Goal: Information Seeking & Learning: Learn about a topic

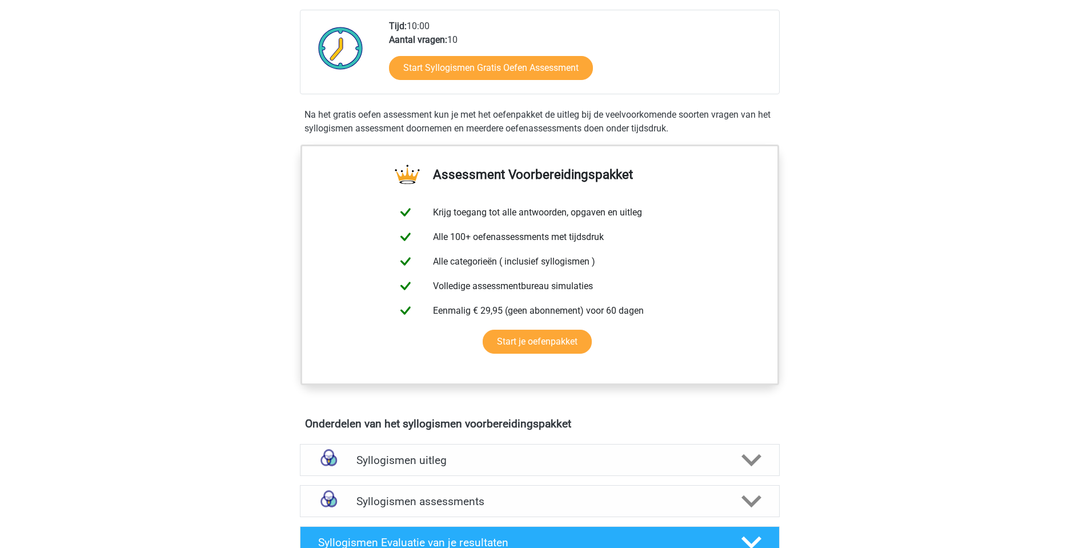
scroll to position [258, 0]
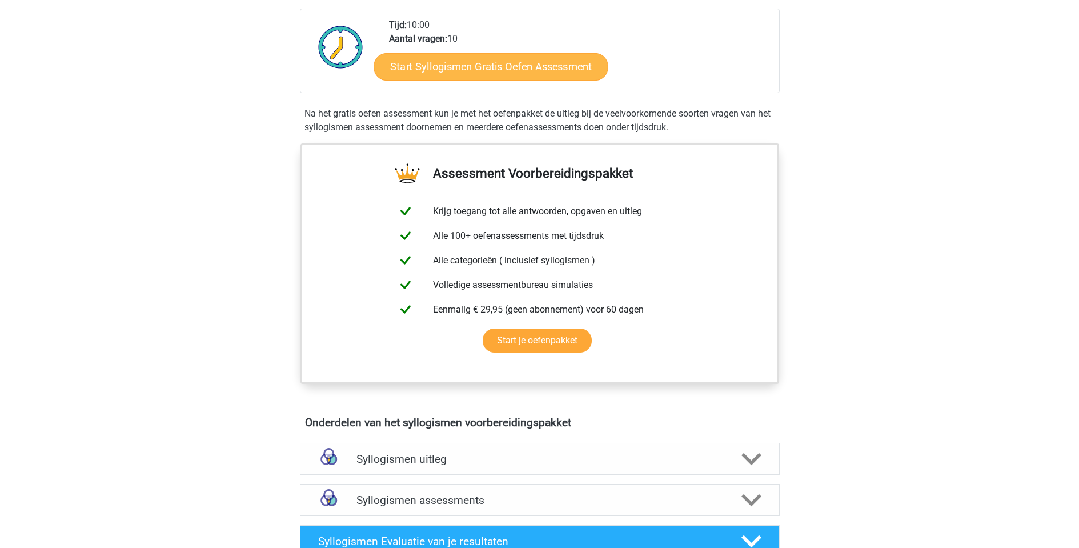
click at [478, 66] on link "Start Syllogismen Gratis Oefen Assessment" at bounding box center [490, 66] width 235 height 27
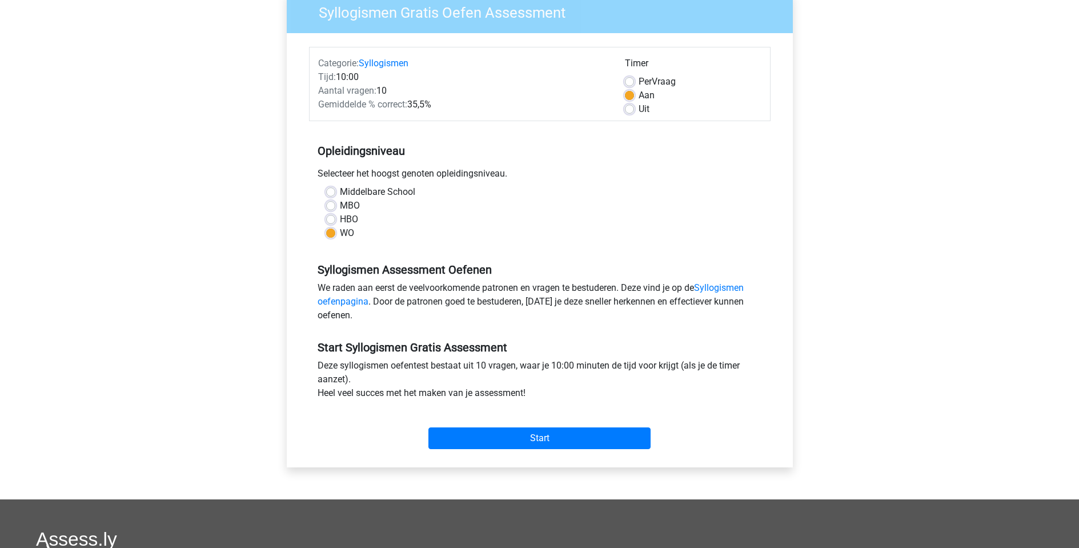
scroll to position [212, 0]
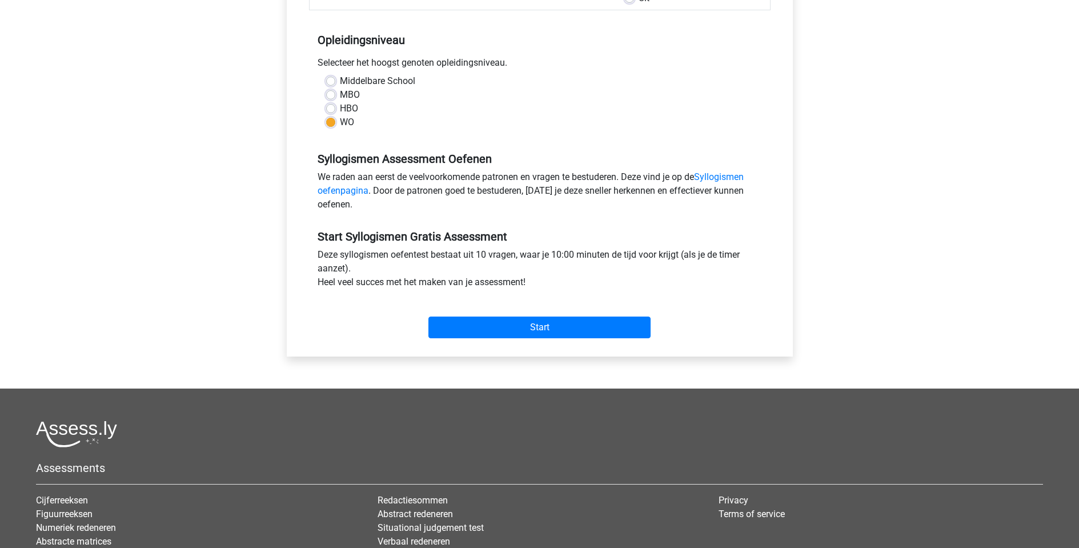
click at [548, 345] on div "Categorie: Syllogismen Tijd: 10:00 Aantal vragen: 10 Gemiddelde % correct: 35,5…" at bounding box center [539, 139] width 489 height 434
click at [549, 324] on input "Start" at bounding box center [539, 327] width 222 height 22
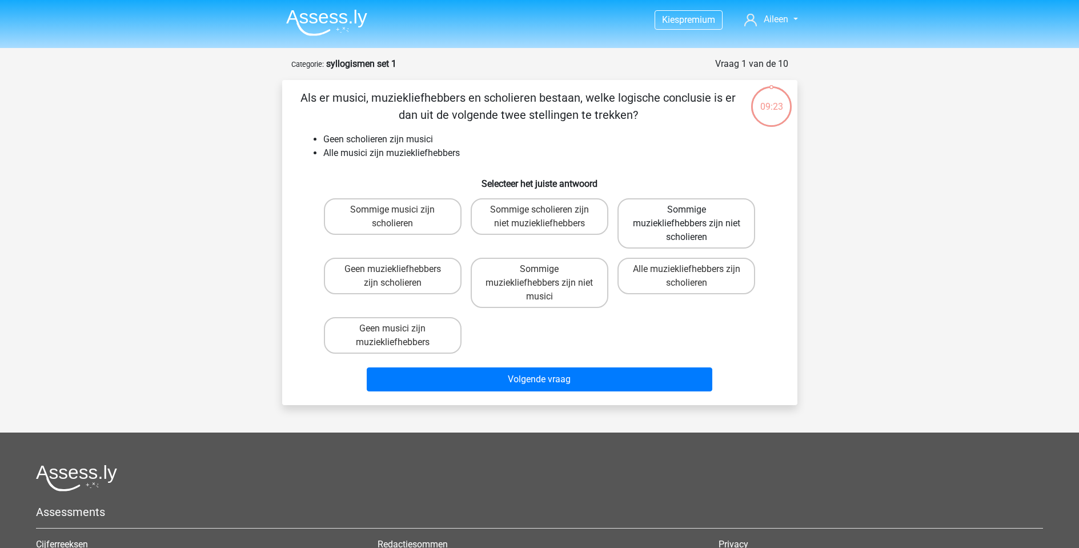
click at [655, 210] on label "Sommige muziekliefhebbers zijn niet scholieren" at bounding box center [686, 223] width 138 height 50
click at [686, 210] on input "Sommige muziekliefhebbers zijn niet scholieren" at bounding box center [689, 213] width 7 height 7
radio input "true"
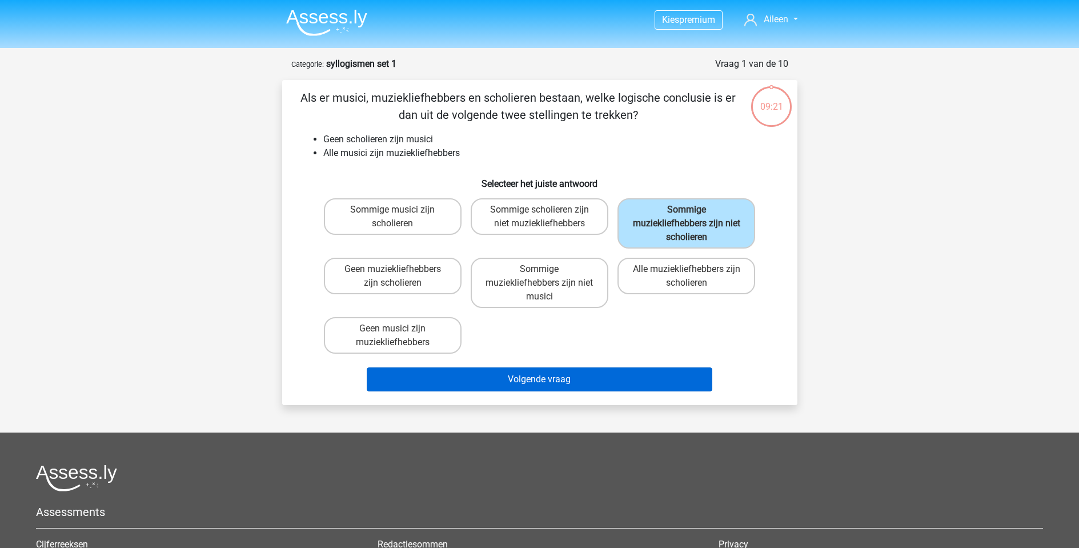
click at [602, 379] on button "Volgende vraag" at bounding box center [539, 379] width 345 height 24
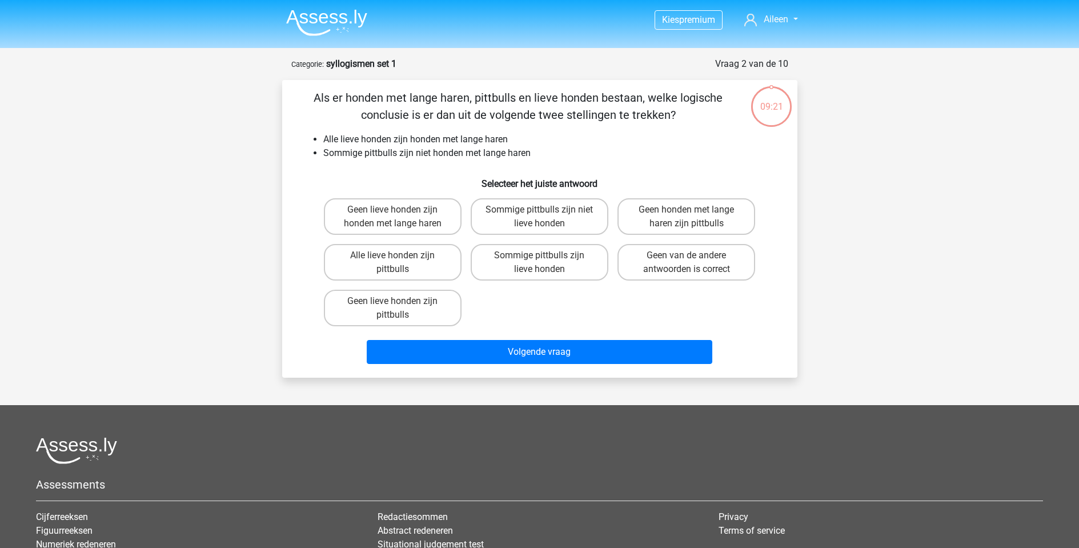
scroll to position [57, 0]
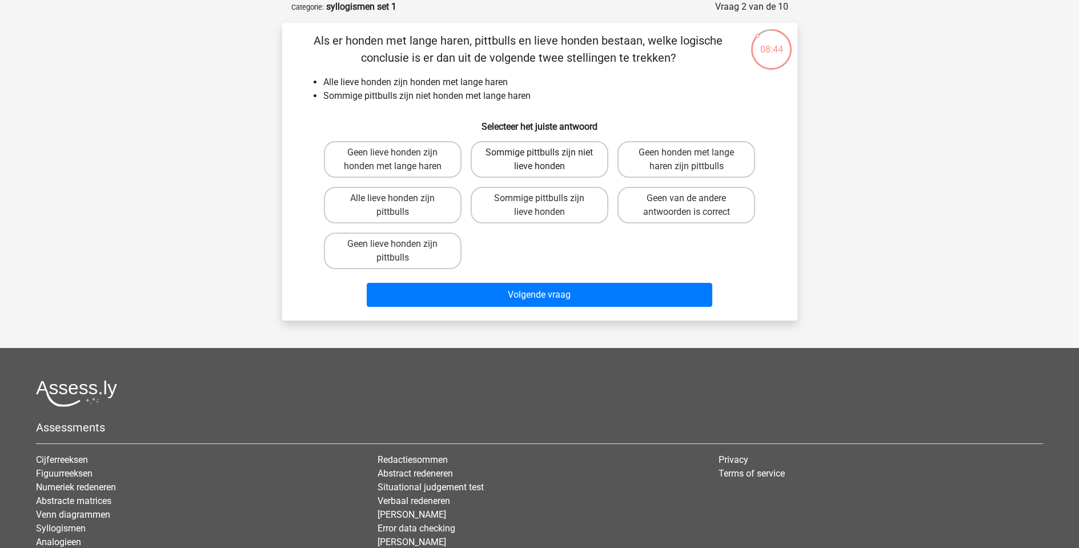
click at [598, 164] on label "Sommige pittbulls zijn niet lieve honden" at bounding box center [539, 159] width 138 height 37
click at [546, 160] on input "Sommige pittbulls zijn niet lieve honden" at bounding box center [542, 155] width 7 height 7
radio input "true"
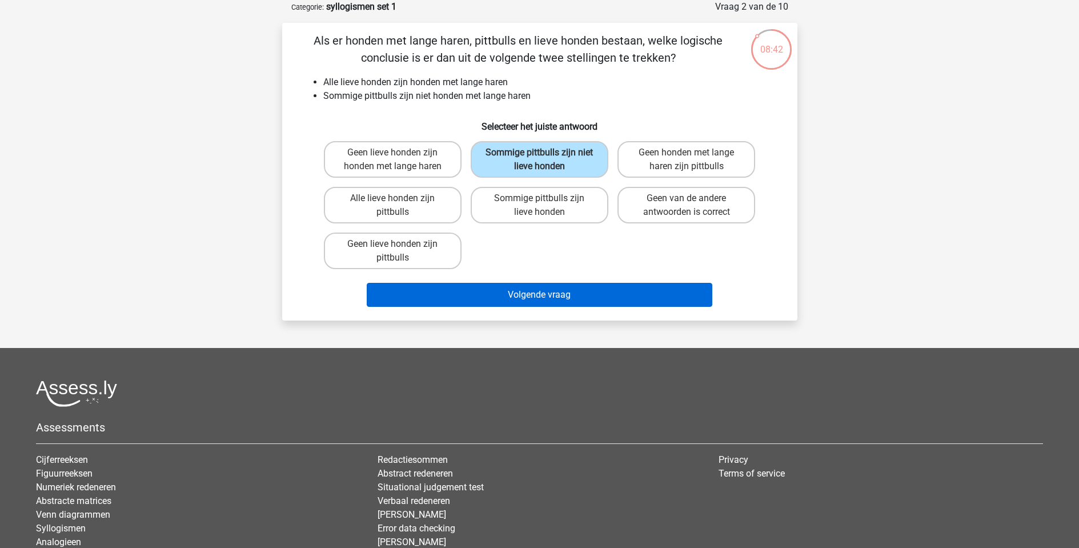
click at [564, 297] on button "Volgende vraag" at bounding box center [539, 295] width 345 height 24
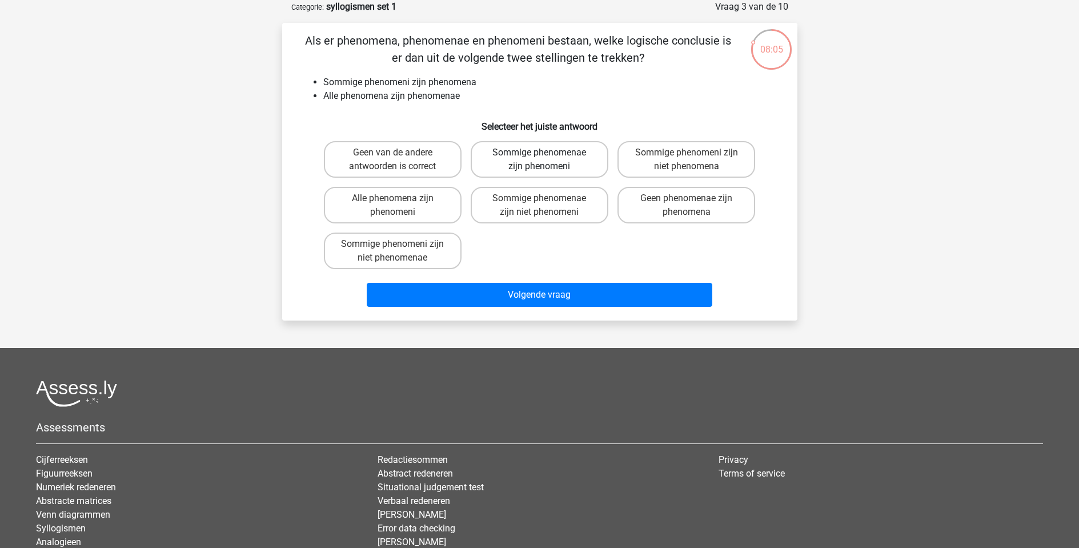
click at [600, 163] on label "Sommige phenomenae zijn phenomeni" at bounding box center [539, 159] width 138 height 37
click at [546, 160] on input "Sommige phenomenae zijn phenomeni" at bounding box center [542, 155] width 7 height 7
radio input "true"
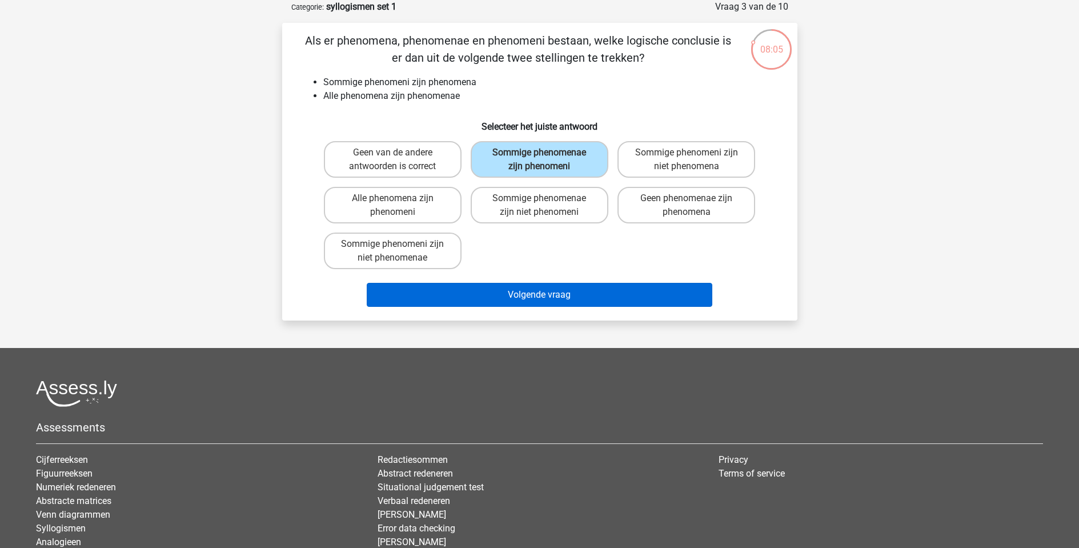
click at [568, 284] on button "Volgende vraag" at bounding box center [539, 295] width 345 height 24
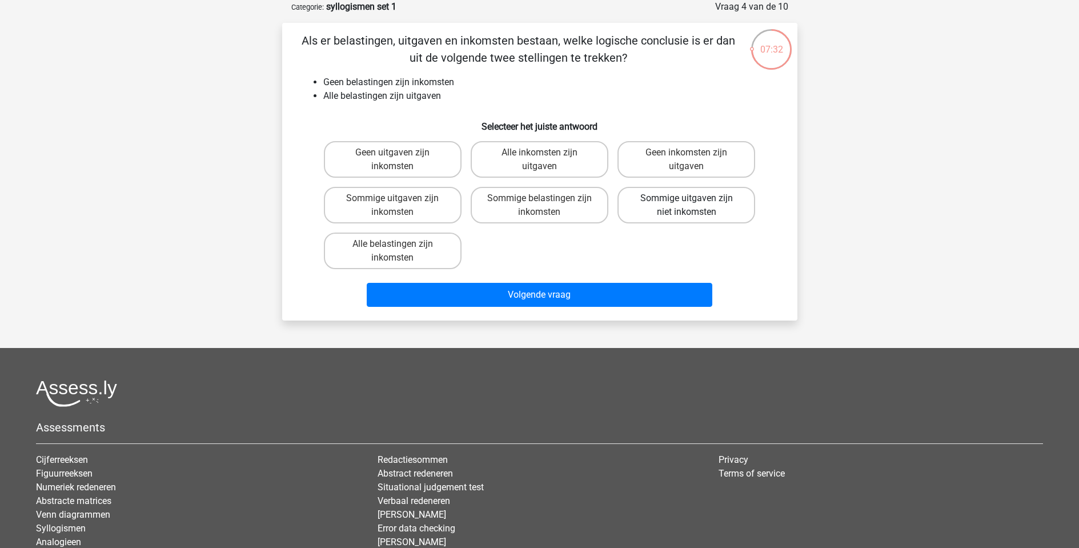
click at [732, 212] on label "Sommige uitgaven zijn niet inkomsten" at bounding box center [686, 205] width 138 height 37
click at [694, 206] on input "Sommige uitgaven zijn niet inkomsten" at bounding box center [689, 201] width 7 height 7
radio input "true"
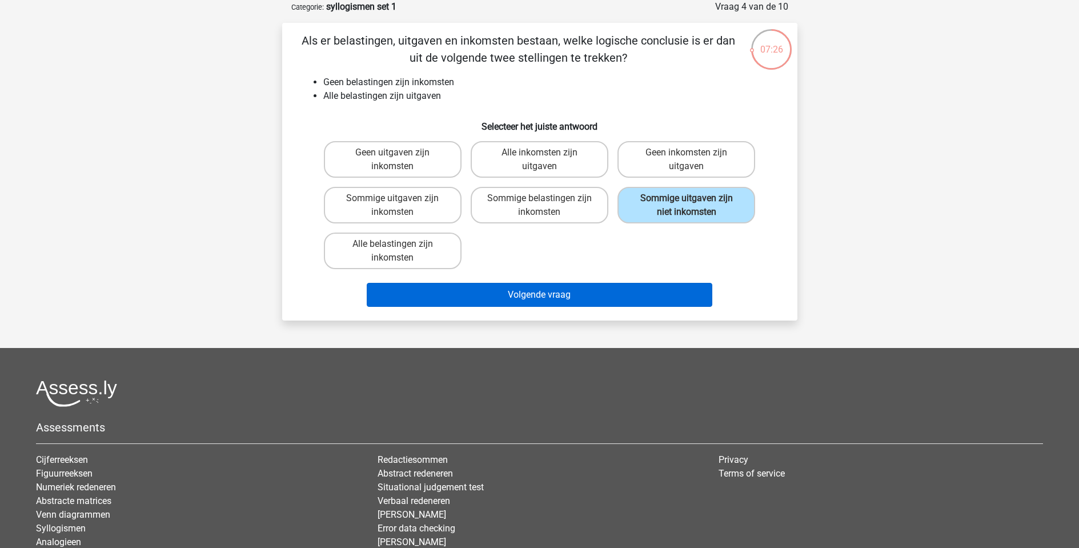
click at [647, 284] on button "Volgende vraag" at bounding box center [539, 295] width 345 height 24
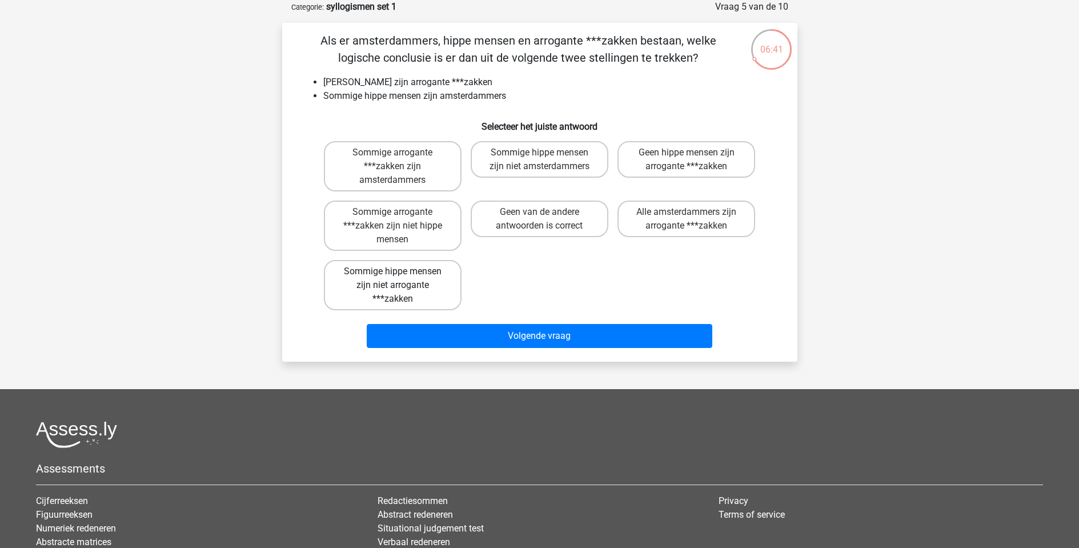
click at [391, 295] on label "Sommige hippe mensen zijn niet arrogante ***zakken" at bounding box center [393, 285] width 138 height 50
click at [392, 279] on input "Sommige hippe mensen zijn niet arrogante ***zakken" at bounding box center [395, 274] width 7 height 7
radio input "true"
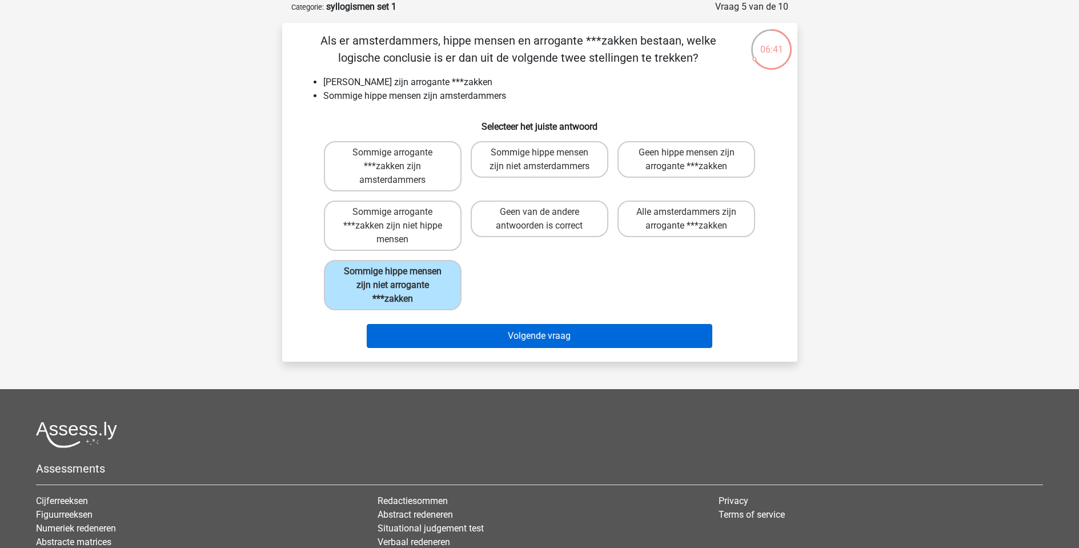
click at [484, 337] on button "Volgende vraag" at bounding box center [539, 336] width 345 height 24
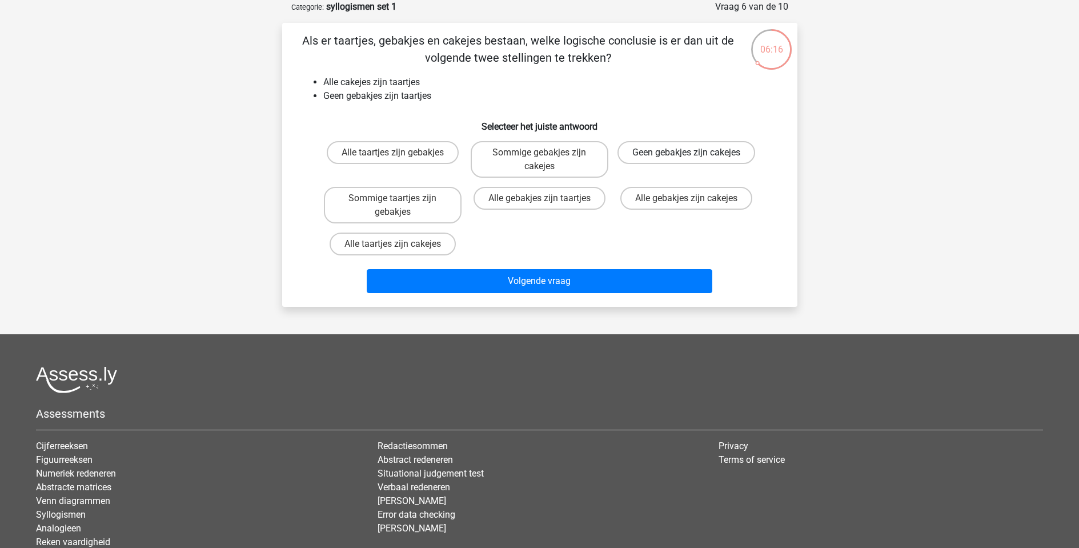
click at [717, 164] on label "Geen gebakjes zijn cakejes" at bounding box center [686, 152] width 138 height 23
click at [694, 160] on input "Geen gebakjes zijn cakejes" at bounding box center [689, 155] width 7 height 7
radio input "true"
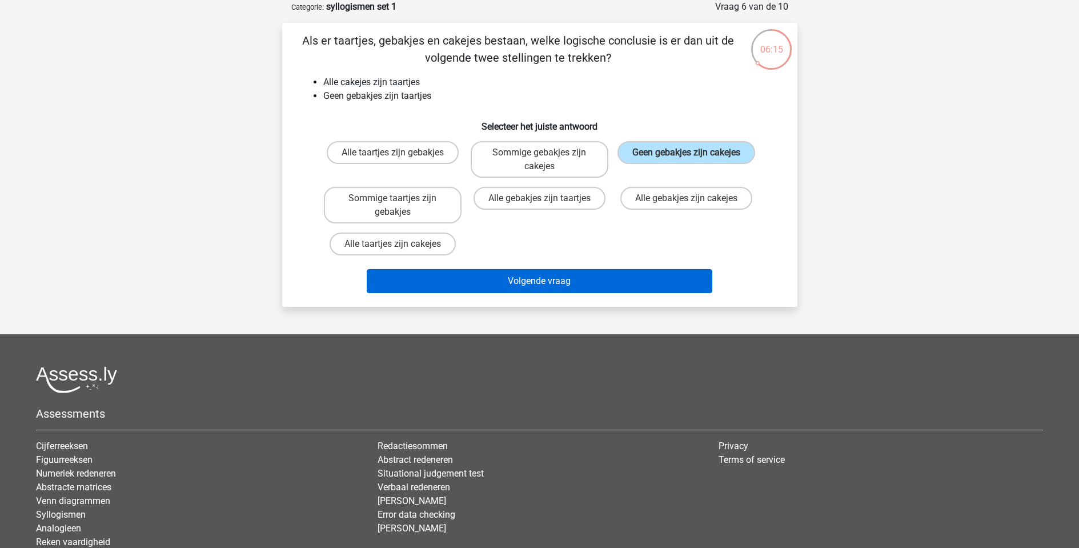
click at [610, 274] on button "Volgende vraag" at bounding box center [539, 281] width 345 height 24
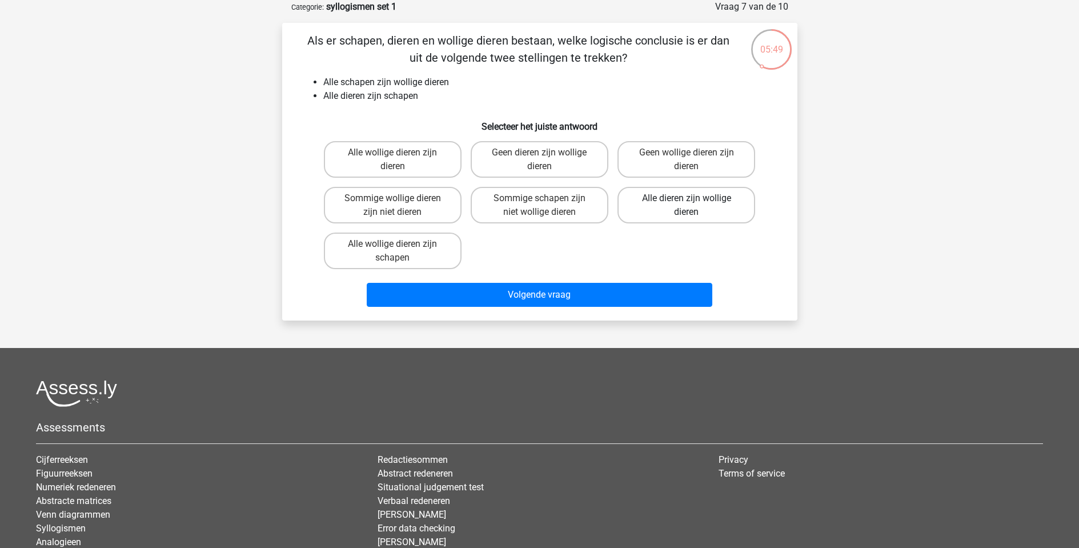
click at [675, 218] on label "Alle dieren zijn wollige dieren" at bounding box center [686, 205] width 138 height 37
click at [686, 206] on input "Alle dieren zijn wollige dieren" at bounding box center [689, 201] width 7 height 7
radio input "true"
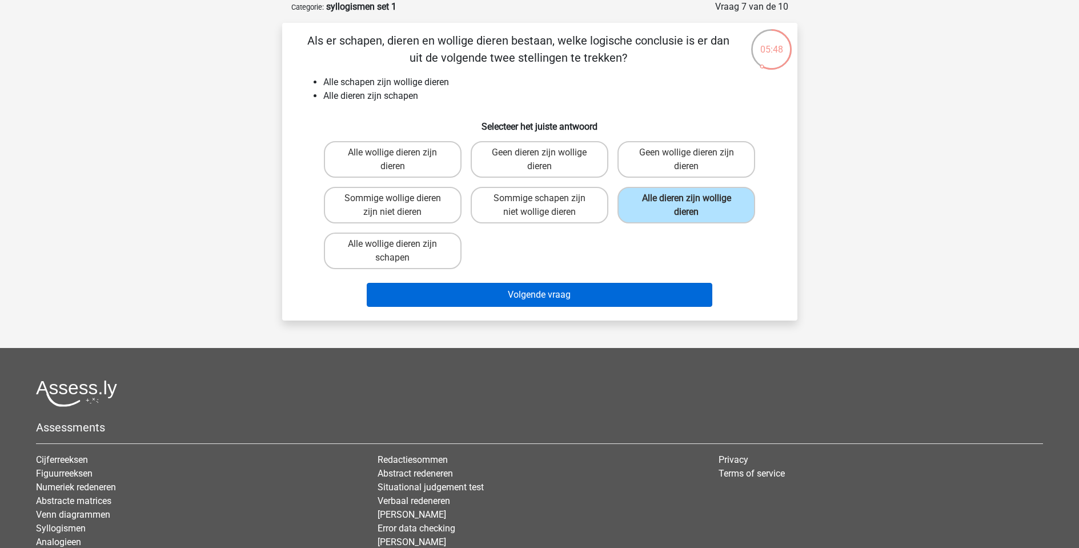
click at [650, 285] on button "Volgende vraag" at bounding box center [539, 295] width 345 height 24
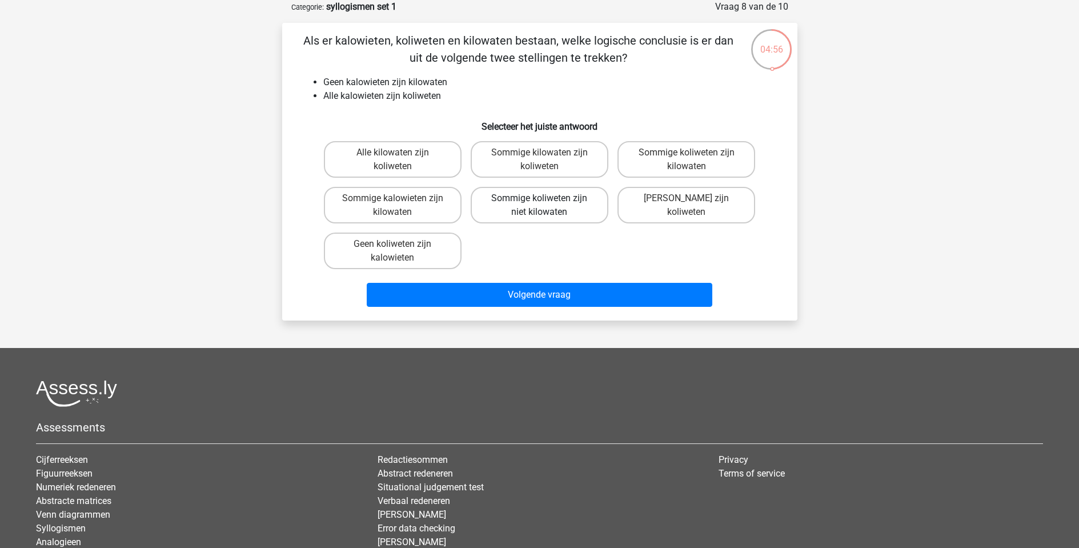
click at [590, 210] on label "Sommige koliweten zijn niet kilowaten" at bounding box center [539, 205] width 138 height 37
click at [546, 206] on input "Sommige koliweten zijn niet kilowaten" at bounding box center [542, 201] width 7 height 7
radio input "true"
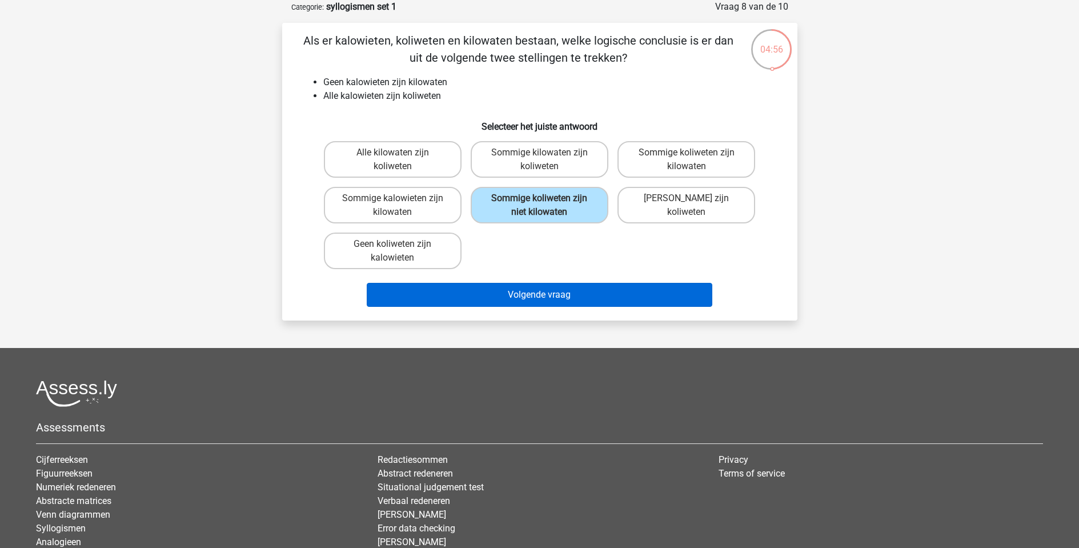
click at [594, 305] on button "Volgende vraag" at bounding box center [539, 295] width 345 height 24
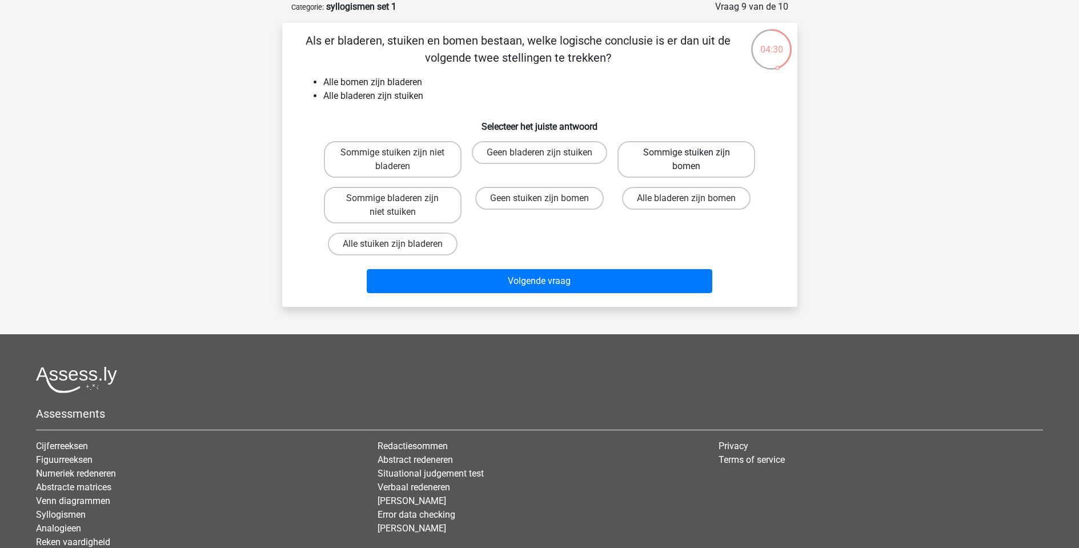
click at [735, 171] on label "Sommige stuiken zijn bomen" at bounding box center [686, 159] width 138 height 37
click at [694, 160] on input "Sommige stuiken zijn bomen" at bounding box center [689, 155] width 7 height 7
radio input "true"
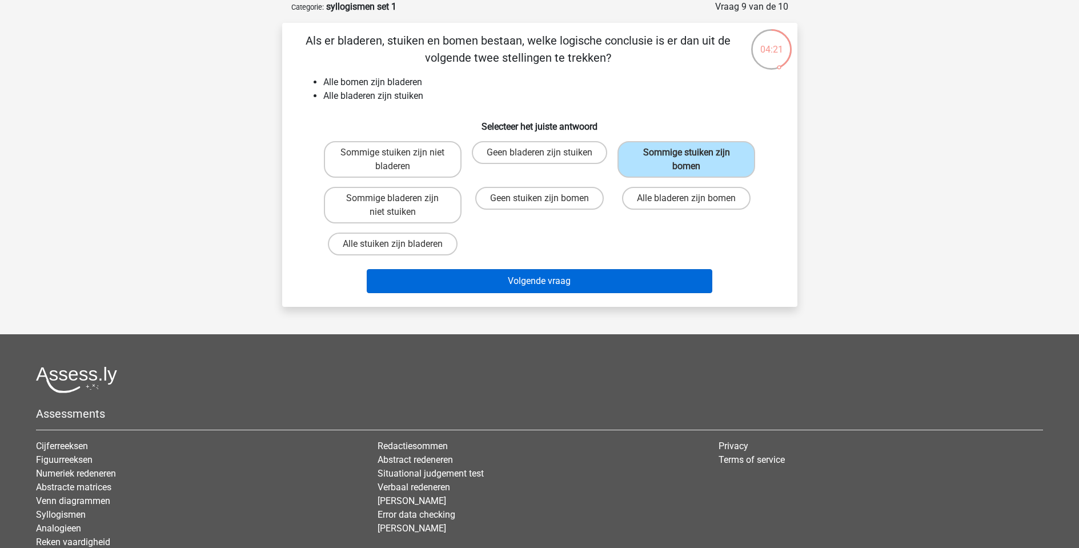
click at [520, 291] on button "Volgende vraag" at bounding box center [539, 281] width 345 height 24
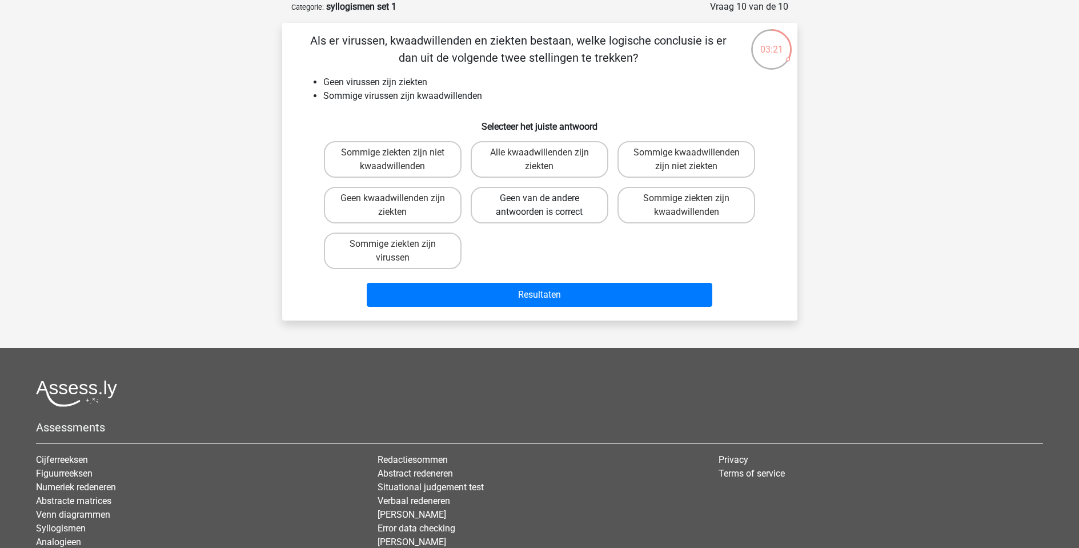
click at [535, 191] on label "Geen van de andere antwoorden is correct" at bounding box center [539, 205] width 138 height 37
click at [539, 198] on input "Geen van de andere antwoorden is correct" at bounding box center [542, 201] width 7 height 7
radio input "true"
click at [559, 282] on div "Resultaten" at bounding box center [539, 292] width 478 height 38
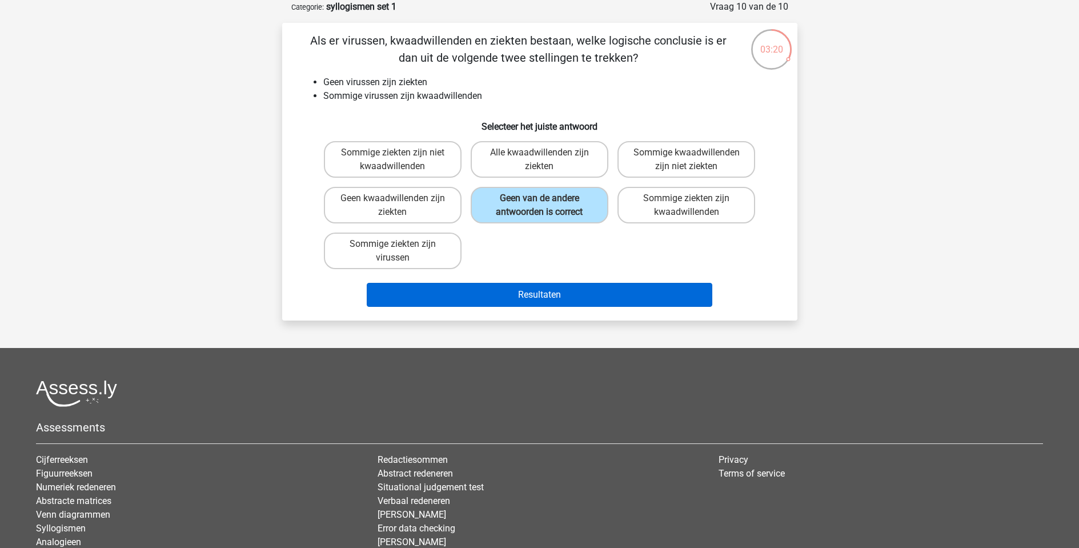
click at [558, 289] on button "Resultaten" at bounding box center [539, 295] width 345 height 24
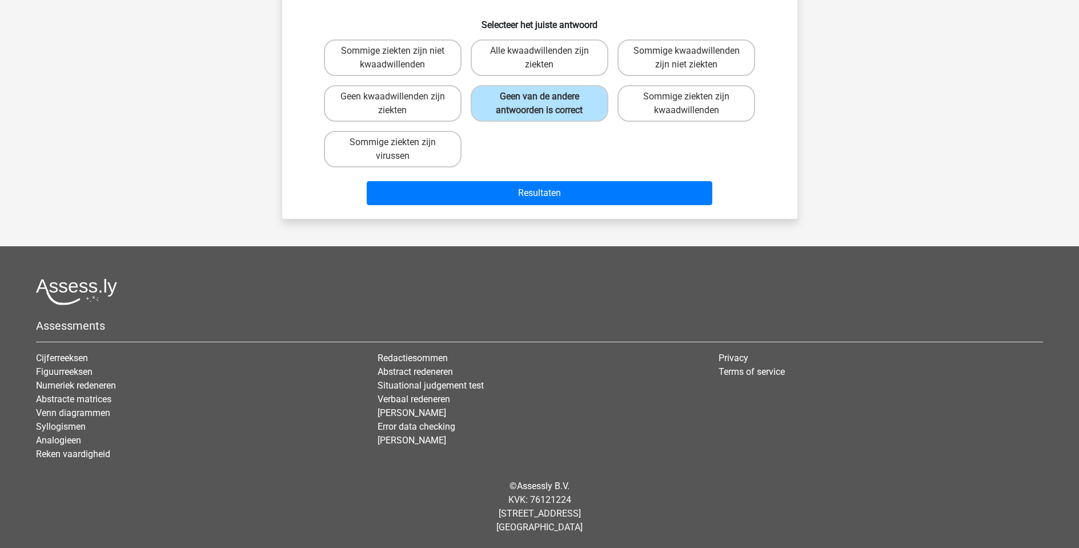
scroll to position [0, 0]
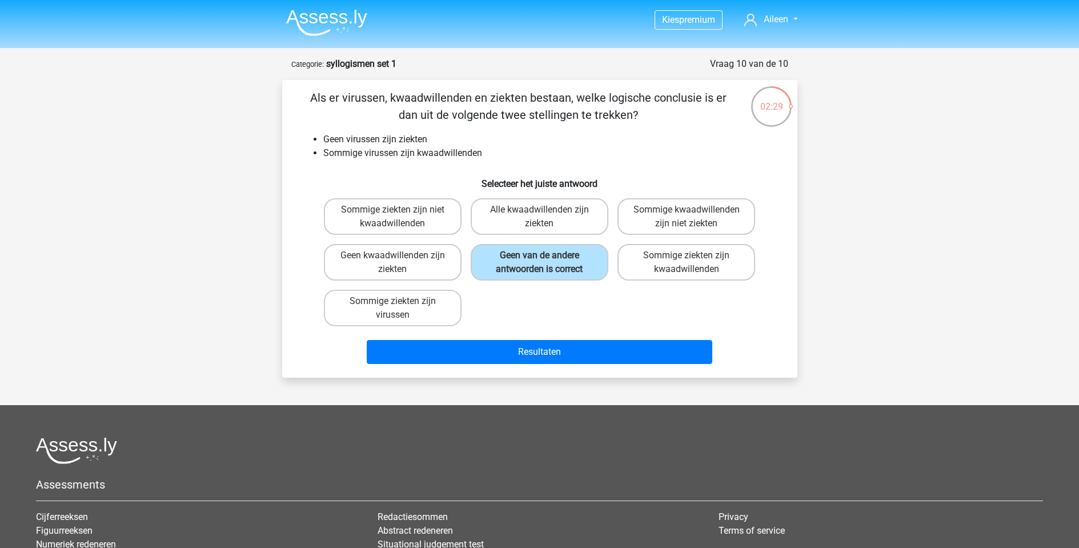
click at [343, 10] on img at bounding box center [326, 22] width 81 height 27
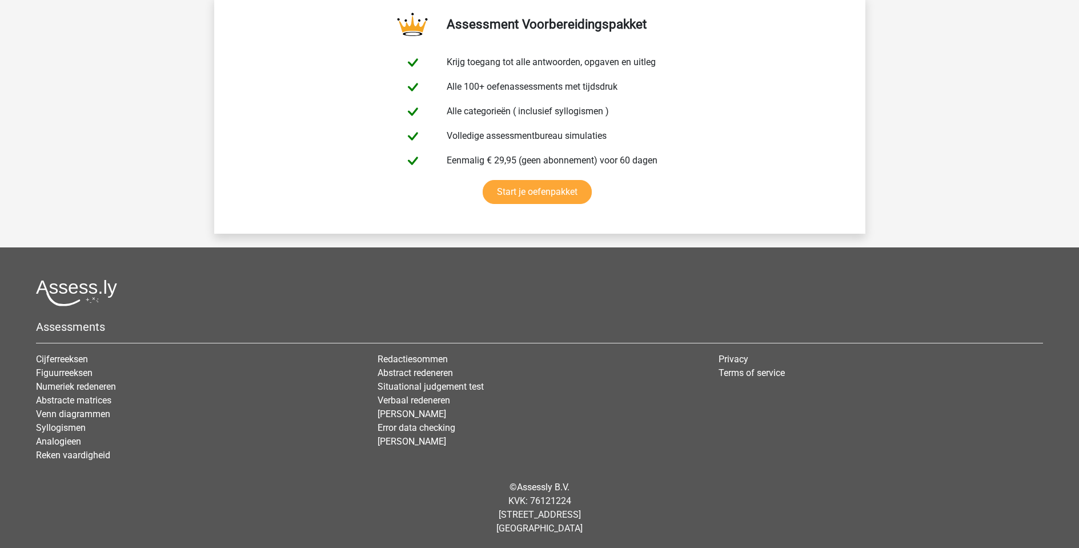
scroll to position [1037, 0]
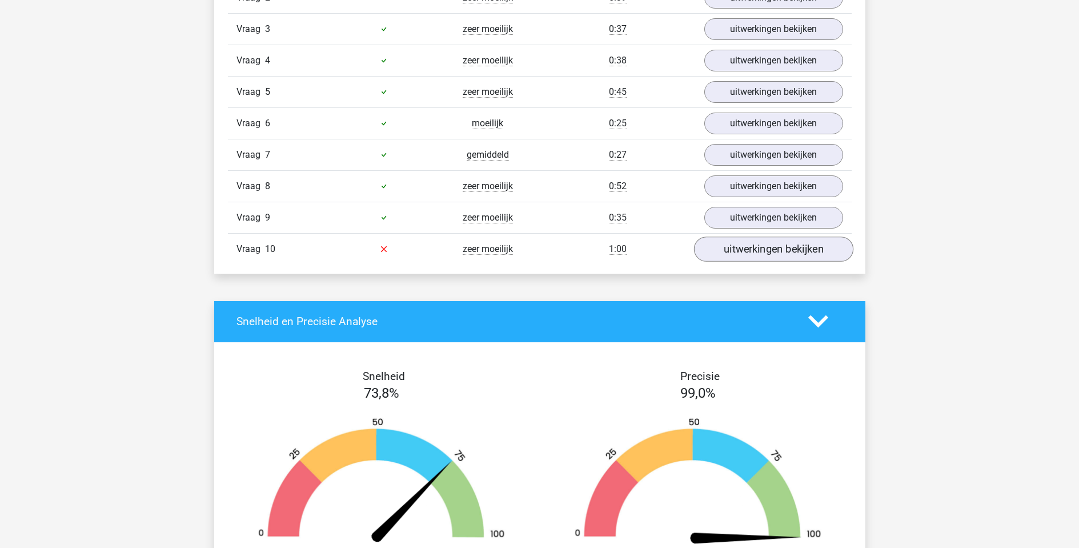
click at [775, 238] on link "uitwerkingen bekijken" at bounding box center [772, 248] width 159 height 25
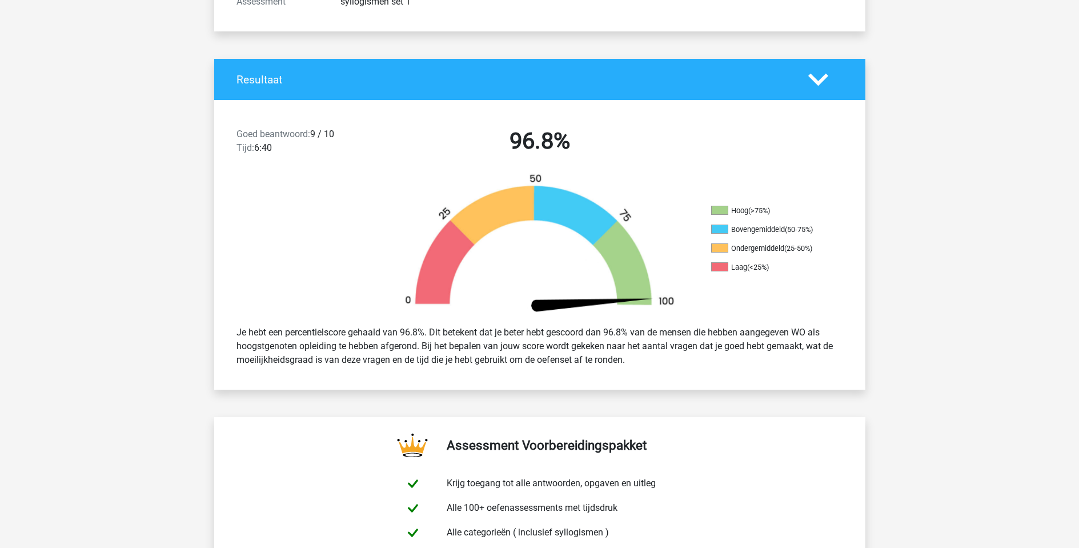
scroll to position [0, 0]
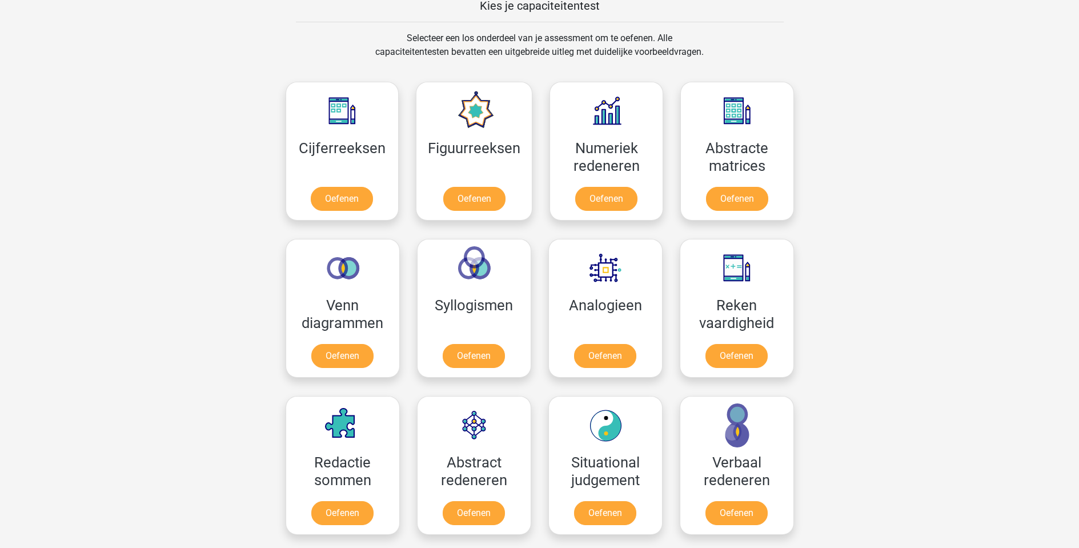
scroll to position [301, 0]
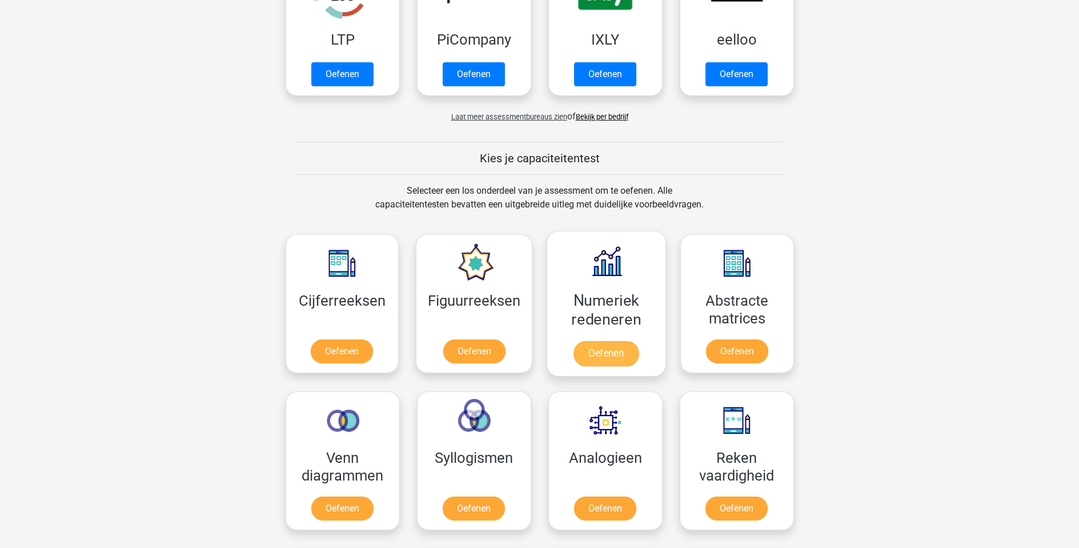
click at [613, 341] on link "Oefenen" at bounding box center [605, 353] width 65 height 25
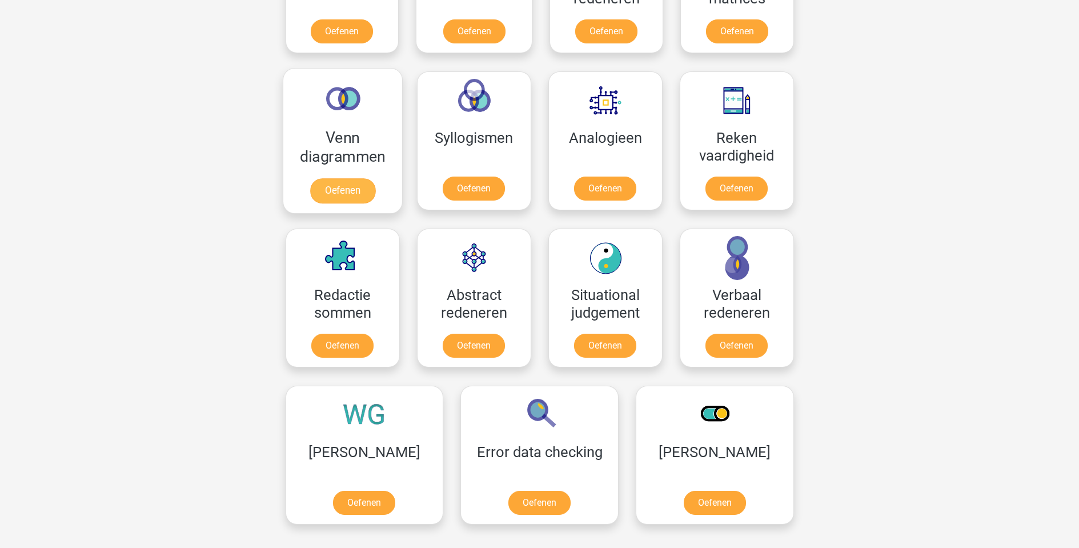
scroll to position [513, 0]
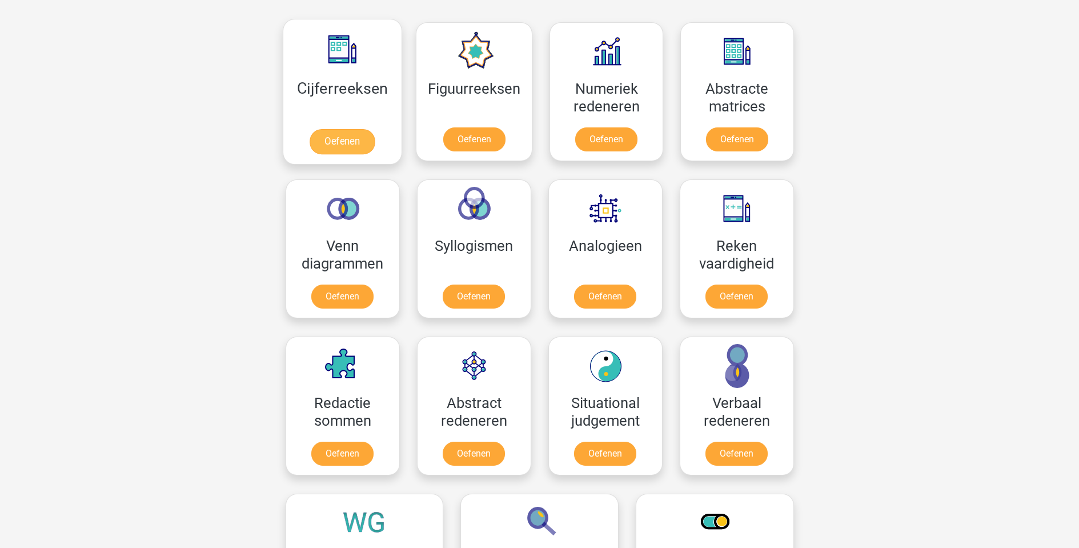
click at [344, 144] on link "Oefenen" at bounding box center [341, 141] width 65 height 25
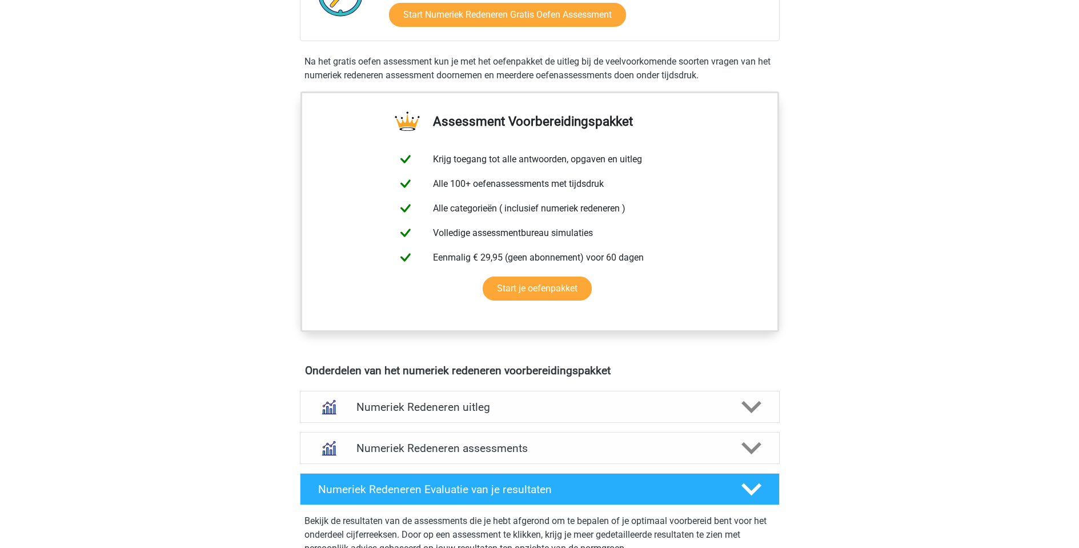
scroll to position [667, 0]
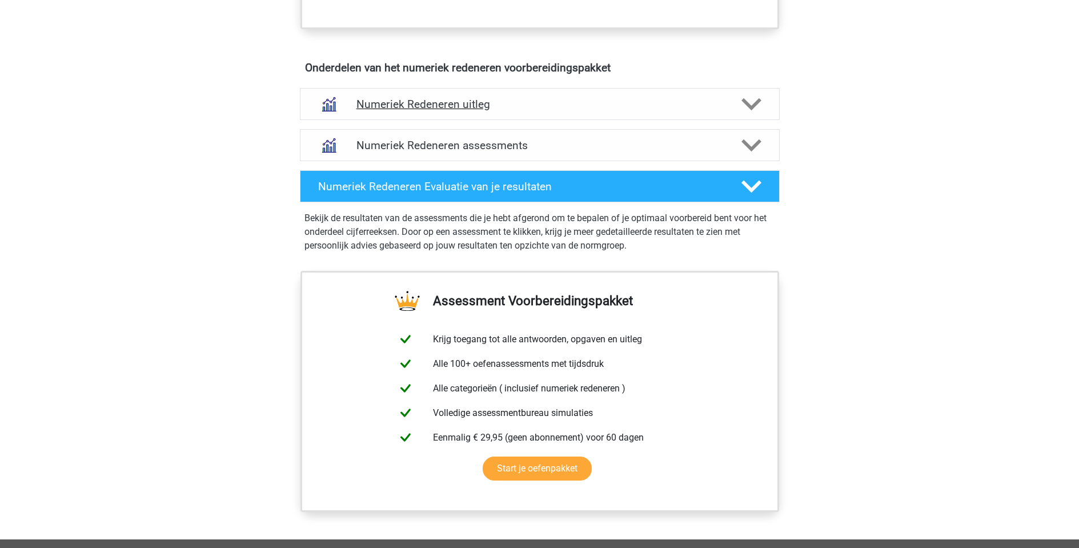
click at [441, 95] on div "Numeriek Redeneren uitleg" at bounding box center [540, 104] width 480 height 32
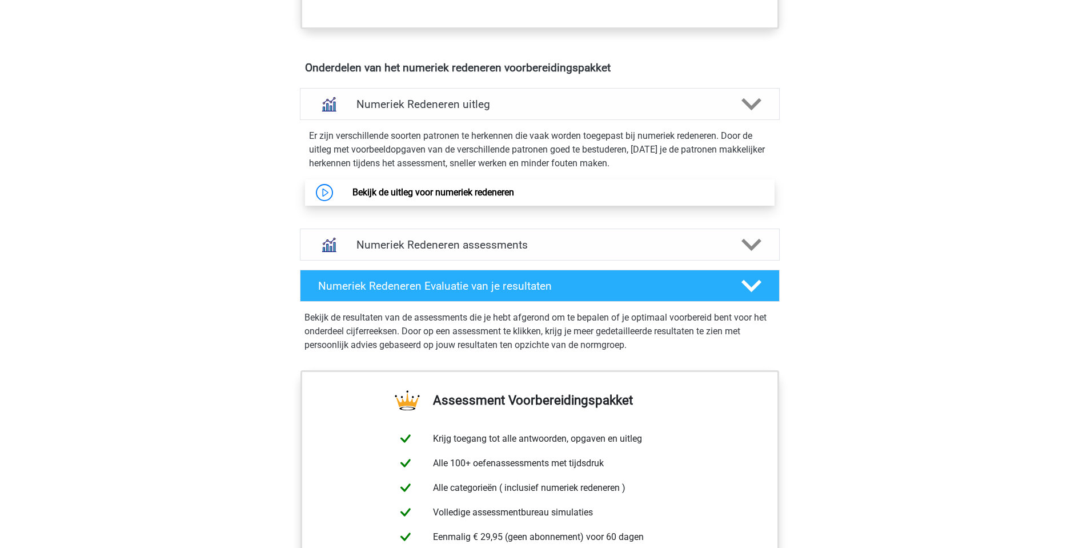
click at [425, 194] on link "Bekijk de uitleg voor numeriek redeneren" at bounding box center [433, 192] width 162 height 11
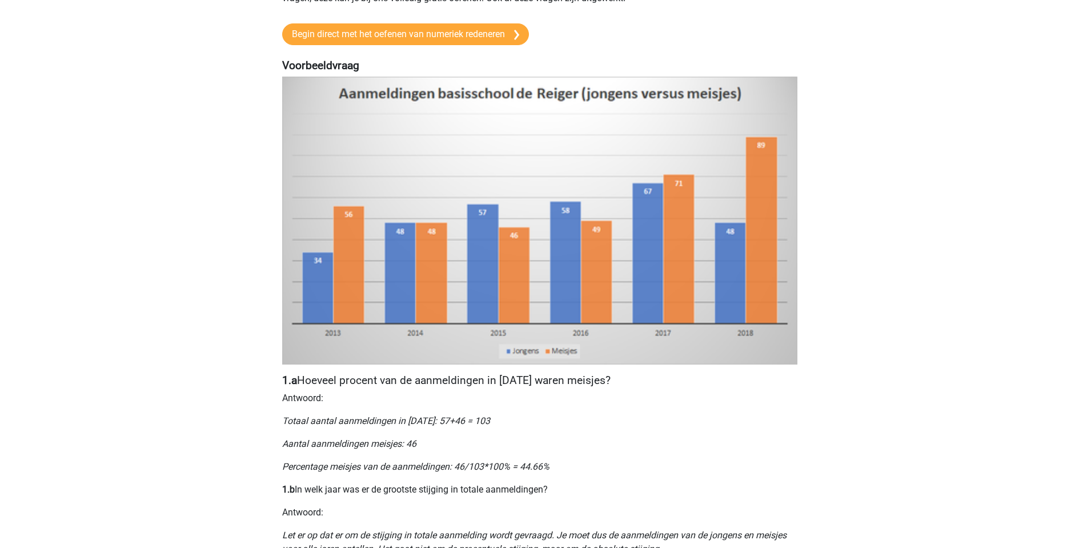
scroll to position [310, 0]
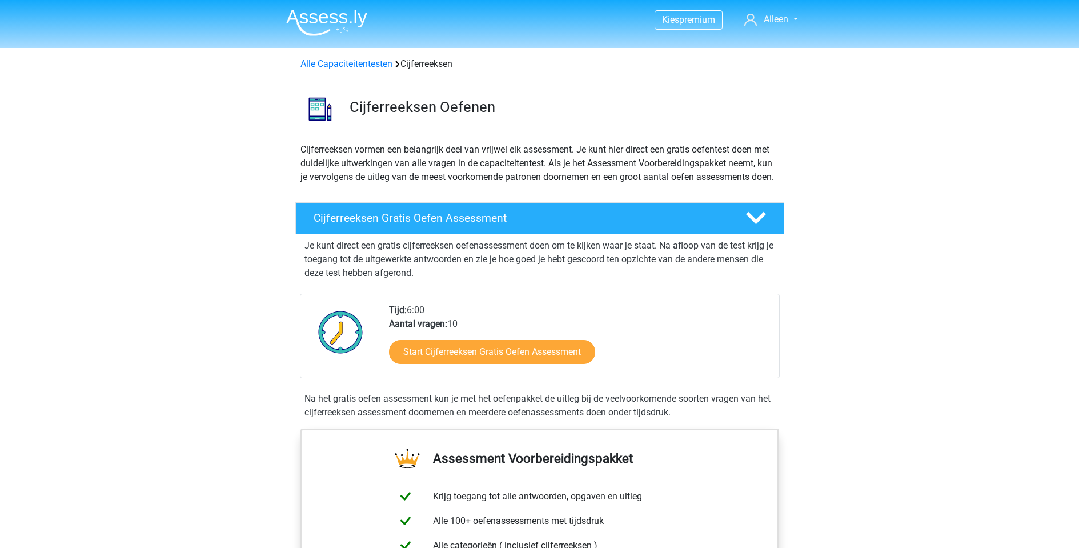
click at [427, 352] on div "Start Cijferreeksen Gratis Oefen Assessment" at bounding box center [579, 354] width 381 height 47
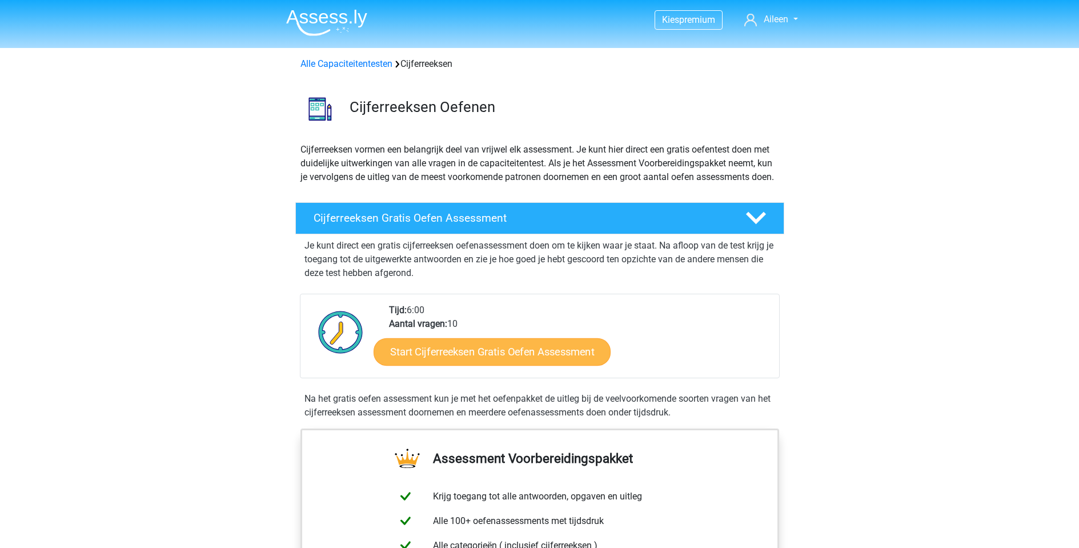
click at [439, 363] on link "Start Cijferreeksen Gratis Oefen Assessment" at bounding box center [491, 350] width 237 height 27
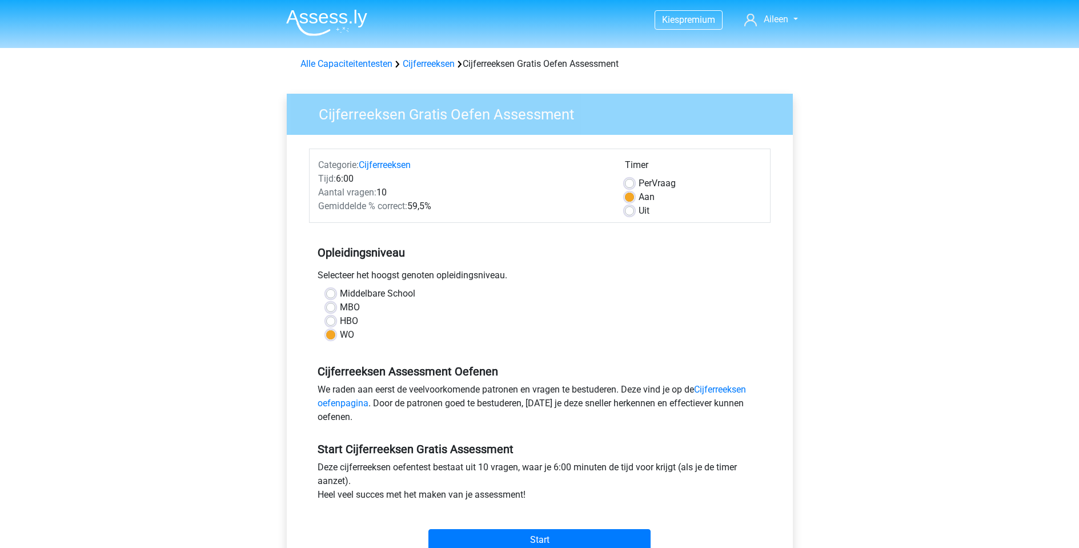
scroll to position [92, 0]
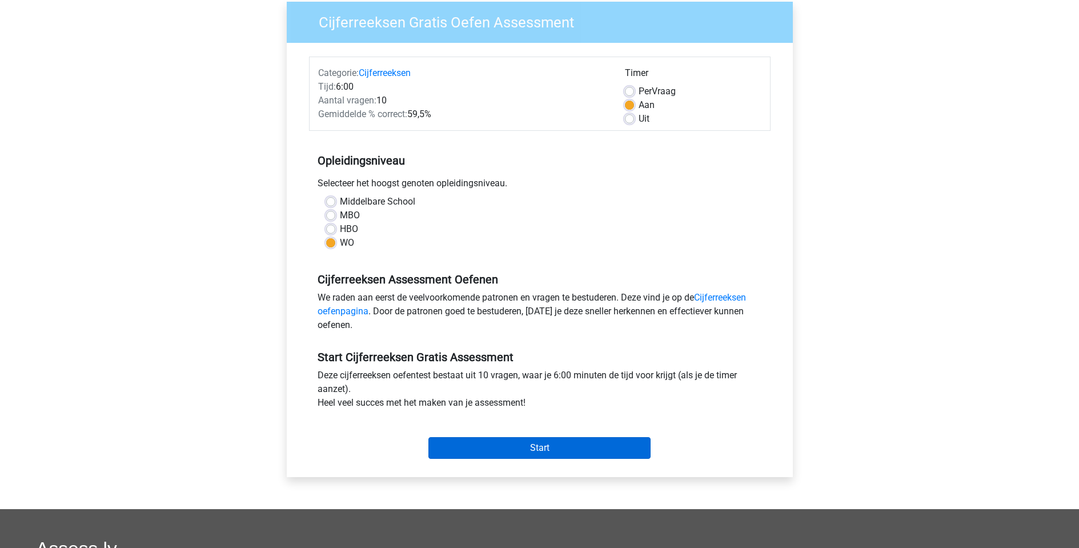
click at [520, 452] on input "Start" at bounding box center [539, 448] width 222 height 22
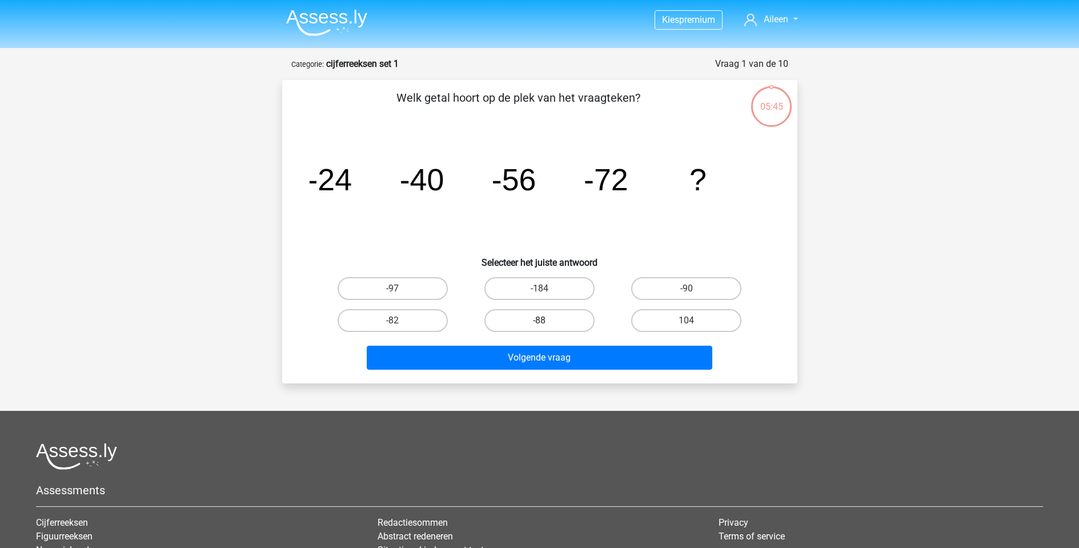
click at [573, 321] on label "-88" at bounding box center [539, 320] width 110 height 23
click at [546, 321] on input "-88" at bounding box center [542, 323] width 7 height 7
radio input "true"
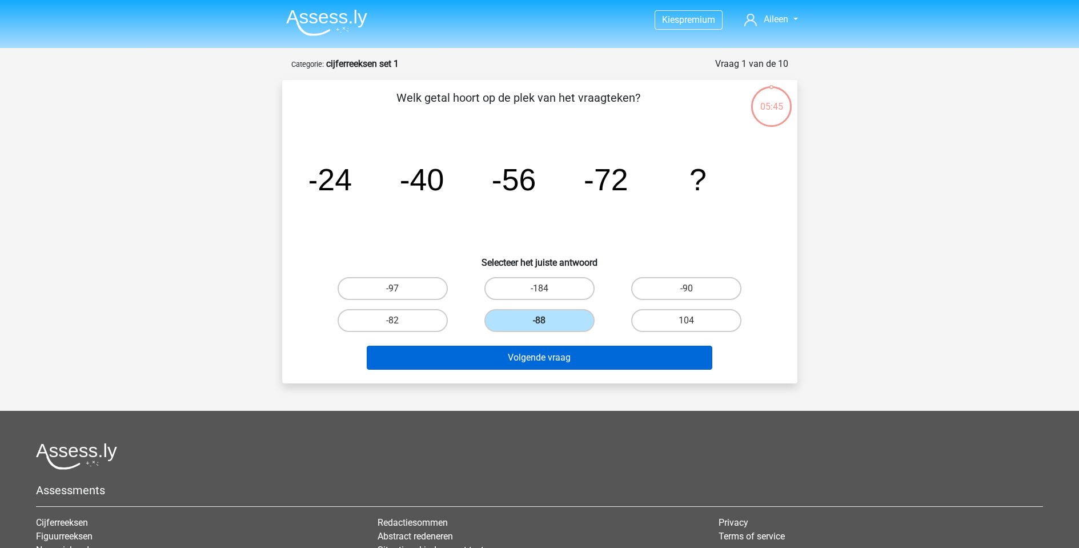
click at [575, 358] on button "Volgende vraag" at bounding box center [539, 357] width 345 height 24
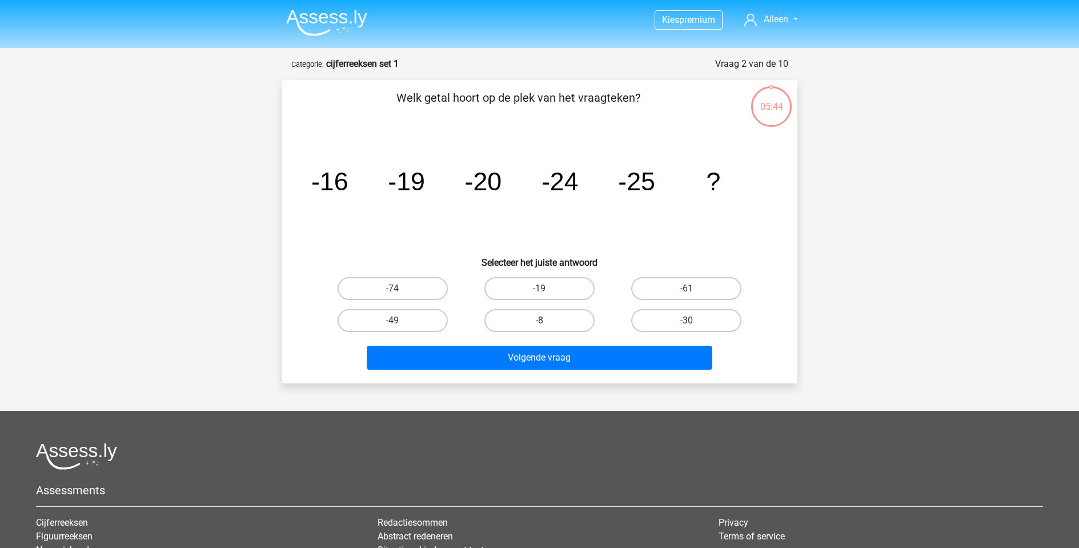
scroll to position [57, 0]
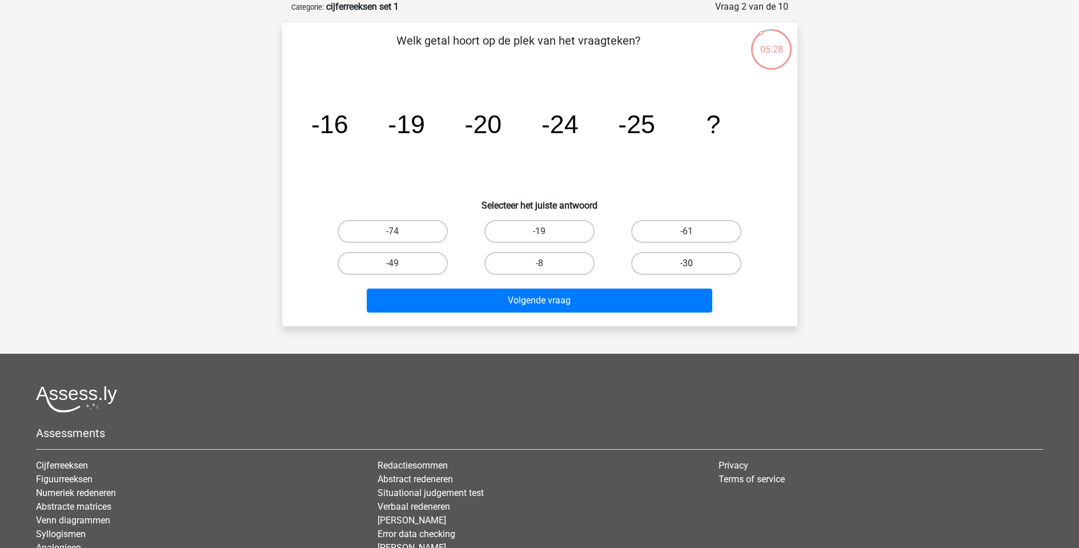
click at [675, 260] on label "-30" at bounding box center [686, 263] width 110 height 23
click at [686, 263] on input "-30" at bounding box center [689, 266] width 7 height 7
radio input "true"
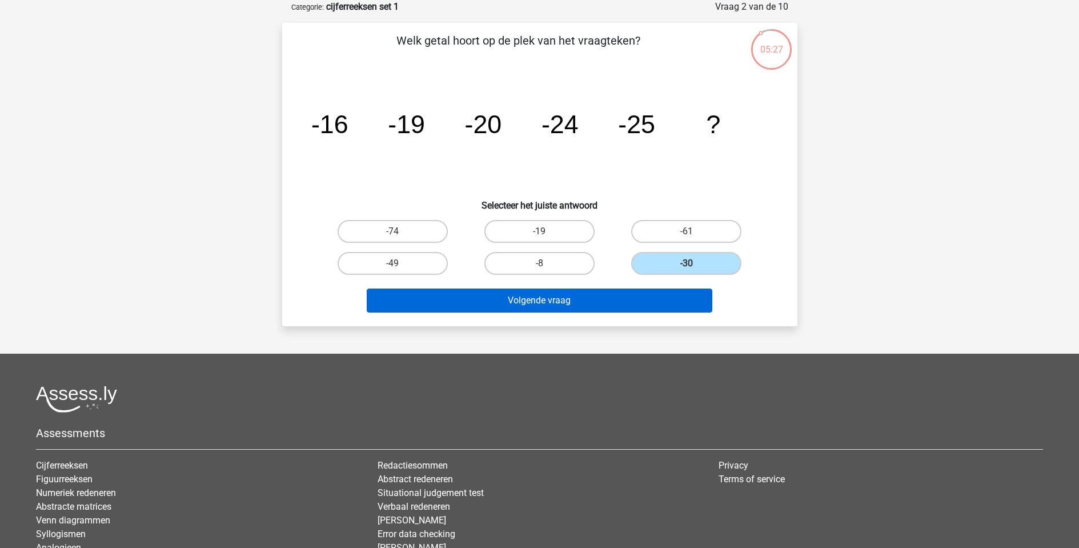
click at [663, 304] on button "Volgende vraag" at bounding box center [539, 300] width 345 height 24
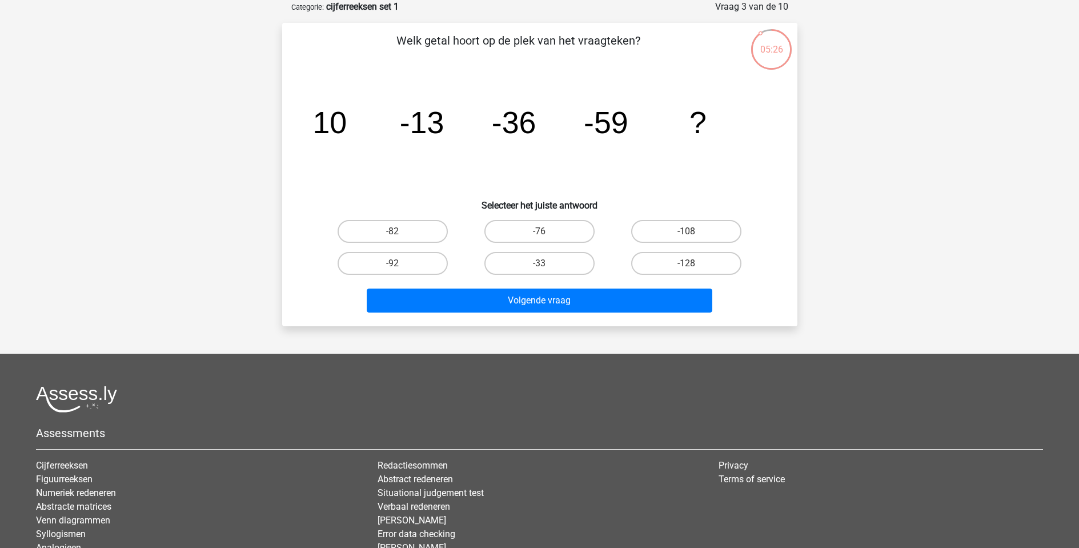
scroll to position [71, 0]
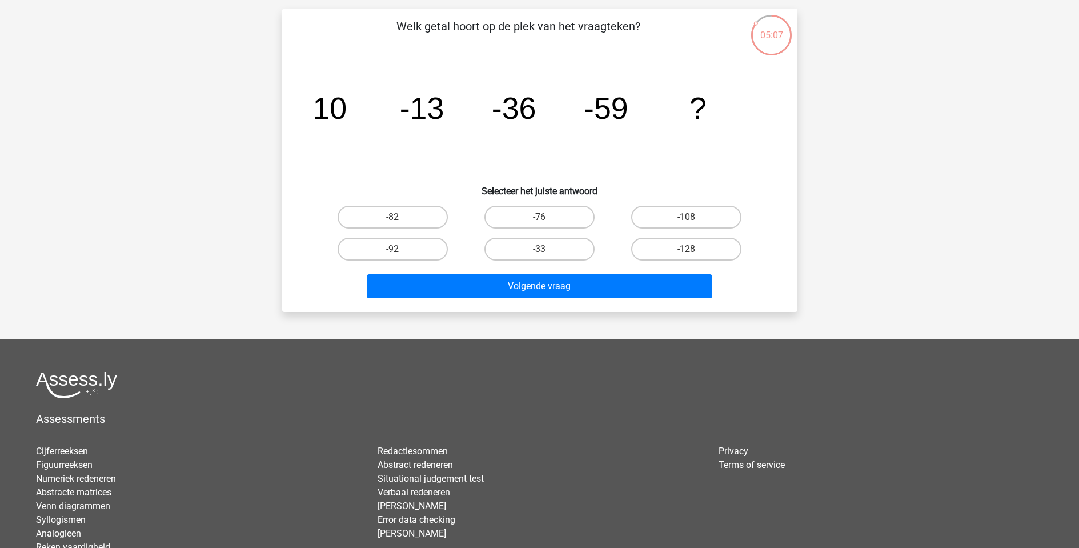
click at [404, 201] on div "-82" at bounding box center [392, 217] width 147 height 32
click at [405, 210] on label "-82" at bounding box center [392, 217] width 110 height 23
click at [400, 217] on input "-82" at bounding box center [395, 220] width 7 height 7
radio input "true"
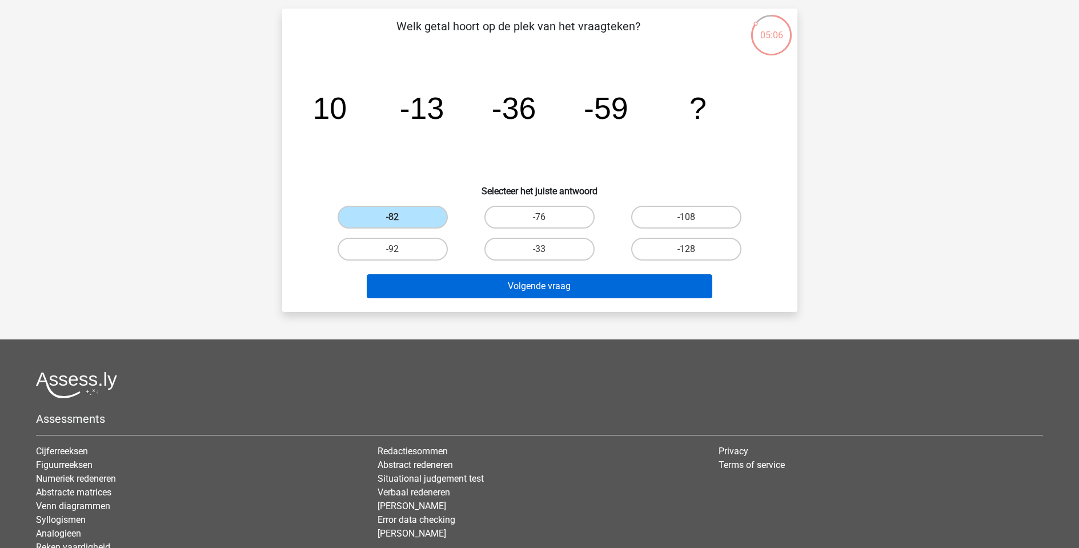
click at [494, 284] on button "Volgende vraag" at bounding box center [539, 286] width 345 height 24
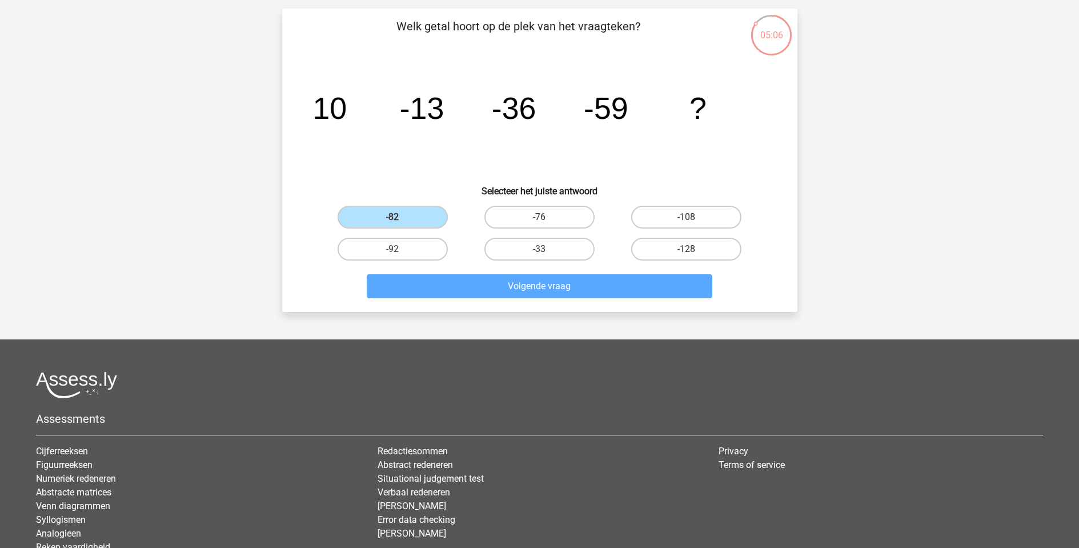
scroll to position [57, 0]
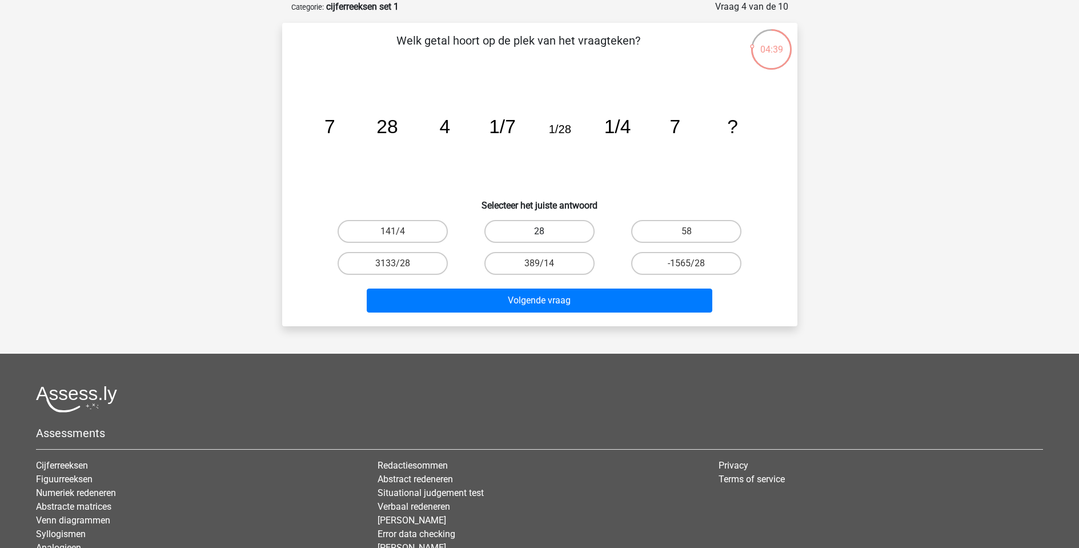
click at [529, 224] on label "28" at bounding box center [539, 231] width 110 height 23
click at [539, 231] on input "28" at bounding box center [542, 234] width 7 height 7
radio input "true"
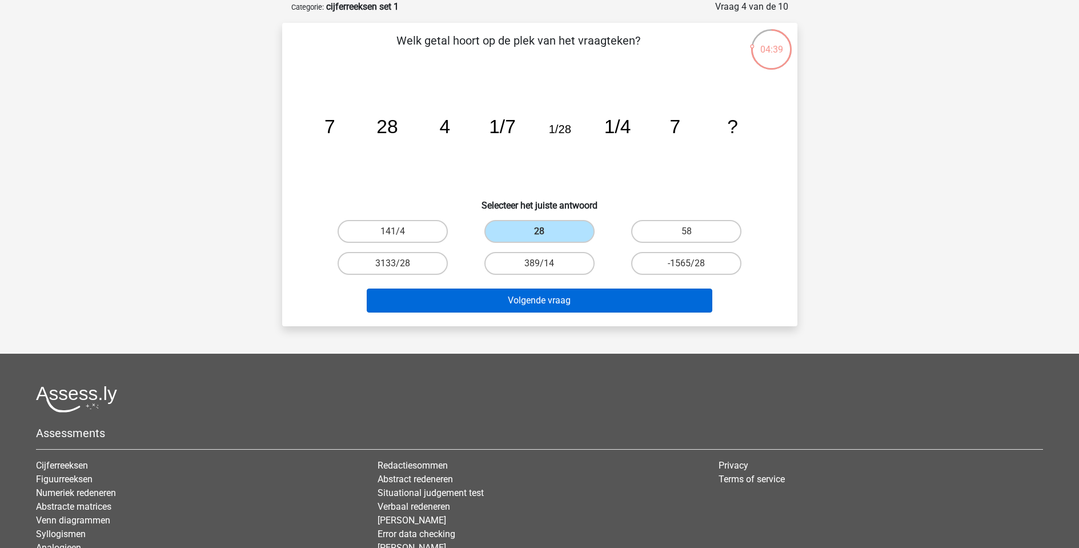
click at [550, 305] on button "Volgende vraag" at bounding box center [539, 300] width 345 height 24
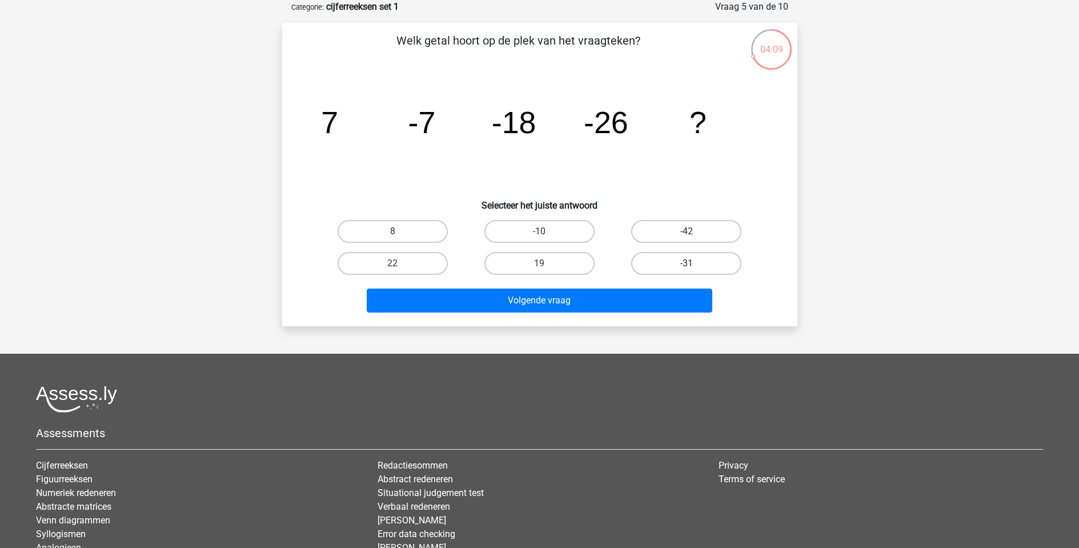
click at [673, 263] on label "-31" at bounding box center [686, 263] width 110 height 23
click at [686, 263] on input "-31" at bounding box center [689, 266] width 7 height 7
radio input "true"
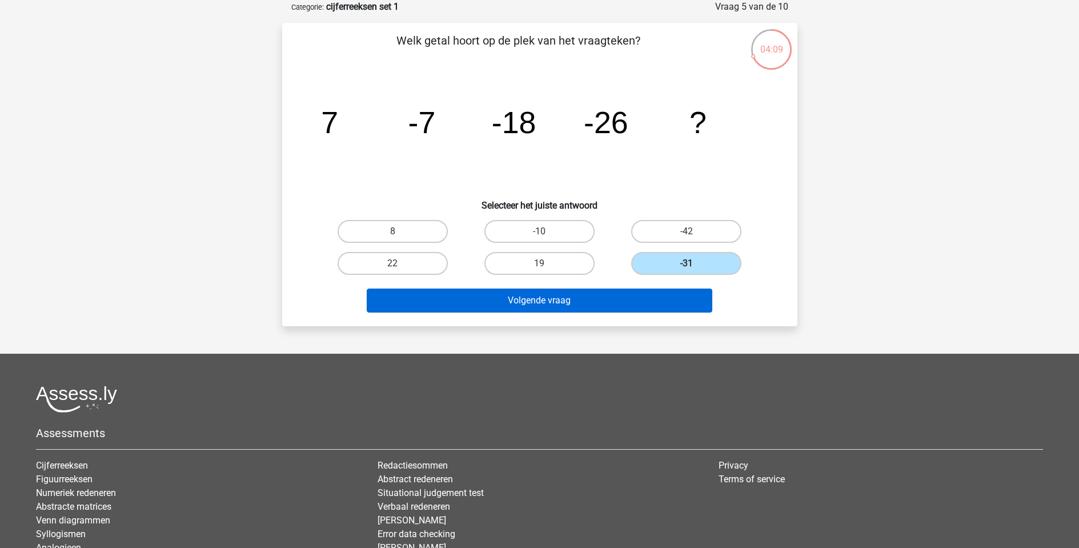
click at [656, 306] on button "Volgende vraag" at bounding box center [539, 300] width 345 height 24
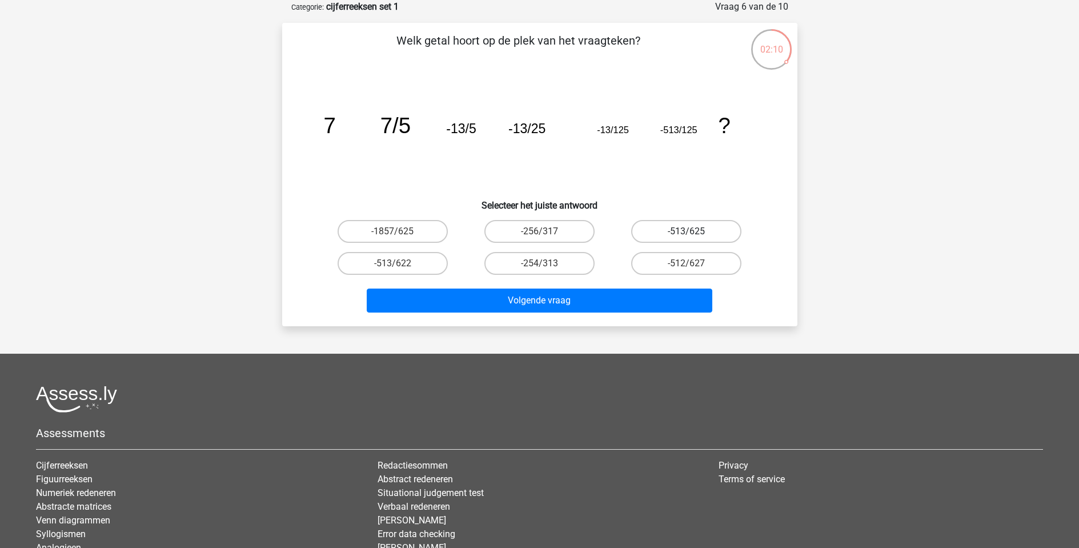
click at [662, 239] on label "-513/625" at bounding box center [686, 231] width 110 height 23
click at [686, 239] on input "-513/625" at bounding box center [689, 234] width 7 height 7
radio input "true"
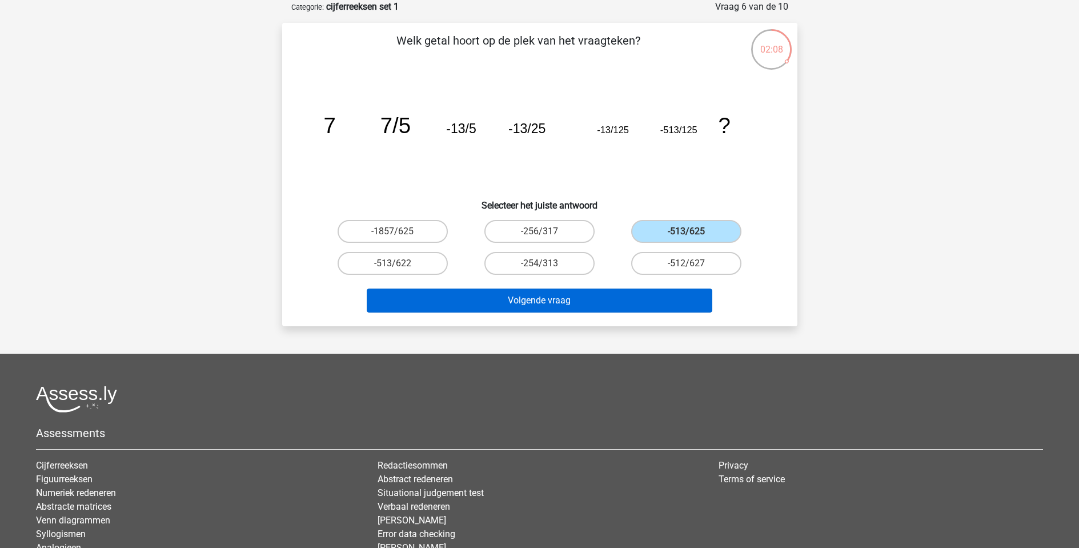
click at [606, 306] on button "Volgende vraag" at bounding box center [539, 300] width 345 height 24
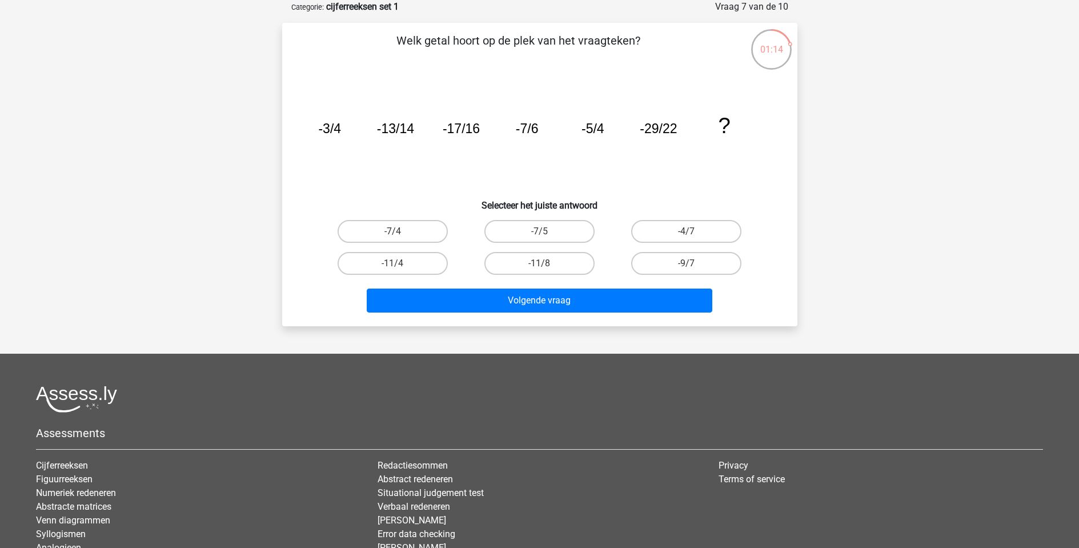
click at [399, 267] on input "-11/4" at bounding box center [395, 266] width 7 height 7
radio input "true"
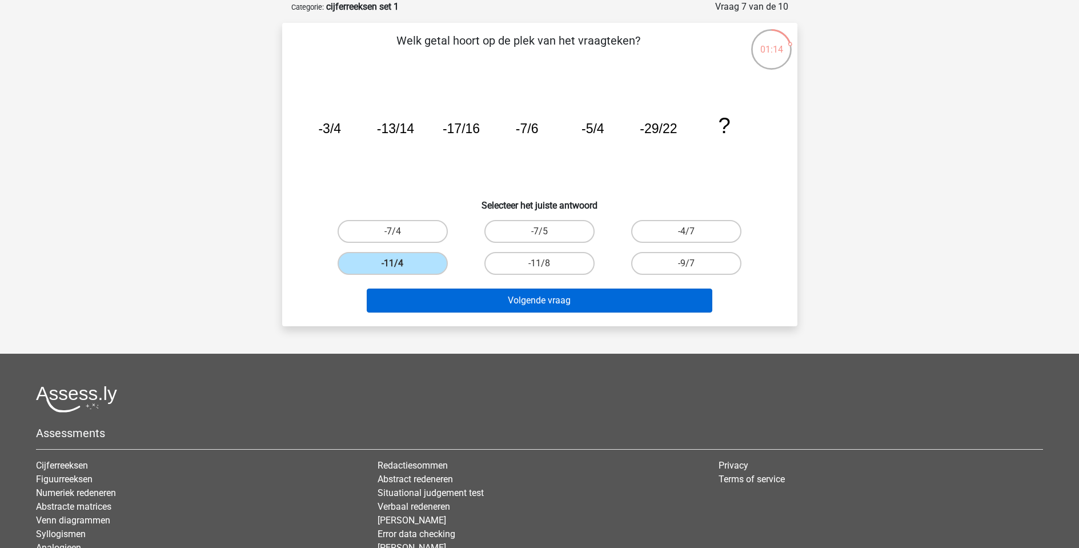
click at [457, 297] on button "Volgende vraag" at bounding box center [539, 300] width 345 height 24
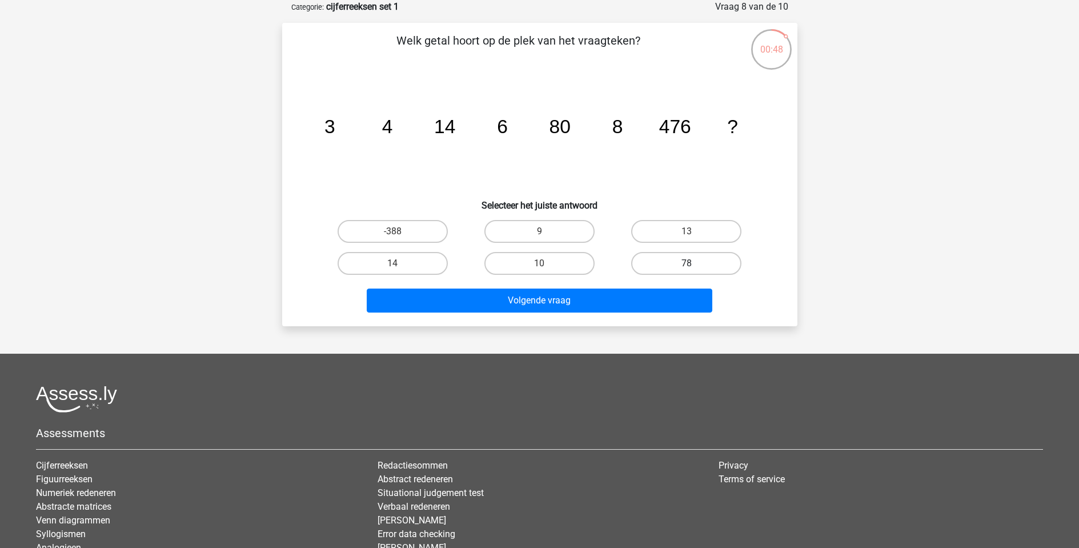
click at [720, 263] on label "78" at bounding box center [686, 263] width 110 height 23
click at [694, 263] on input "78" at bounding box center [689, 266] width 7 height 7
radio input "true"
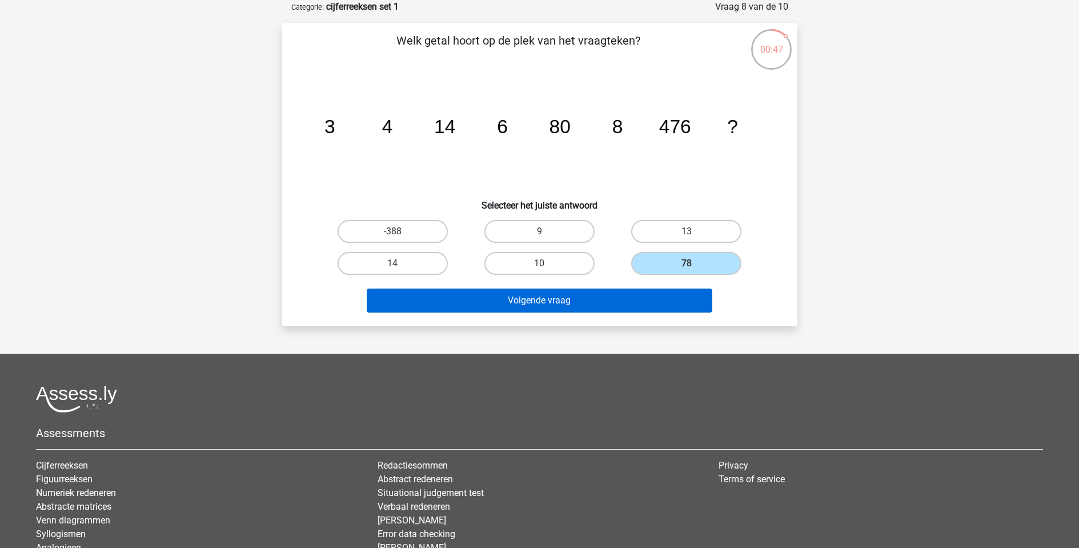
click at [649, 292] on button "Volgende vraag" at bounding box center [539, 300] width 345 height 24
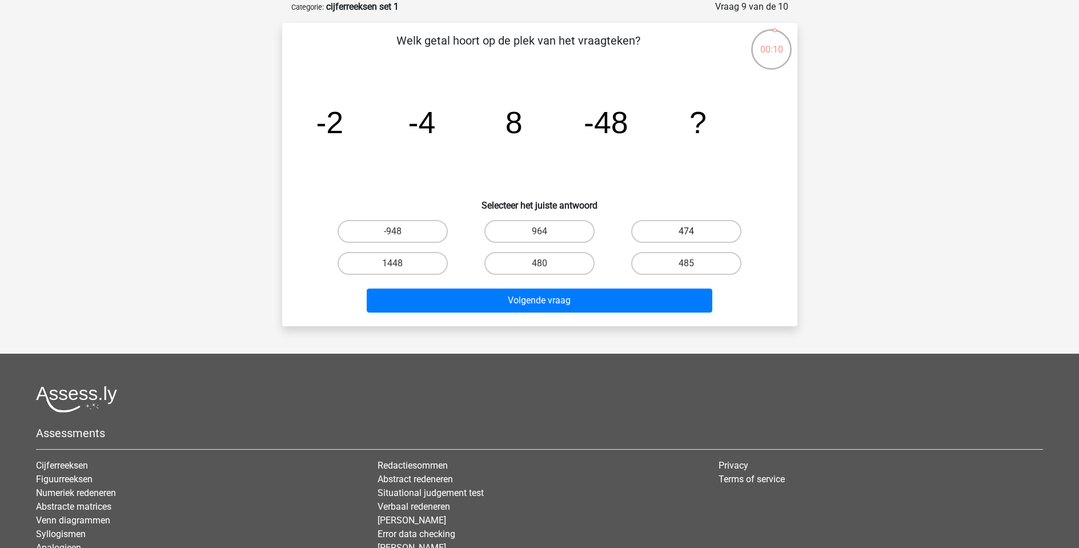
click at [710, 235] on label "474" at bounding box center [686, 231] width 110 height 23
click at [694, 235] on input "474" at bounding box center [689, 234] width 7 height 7
radio input "true"
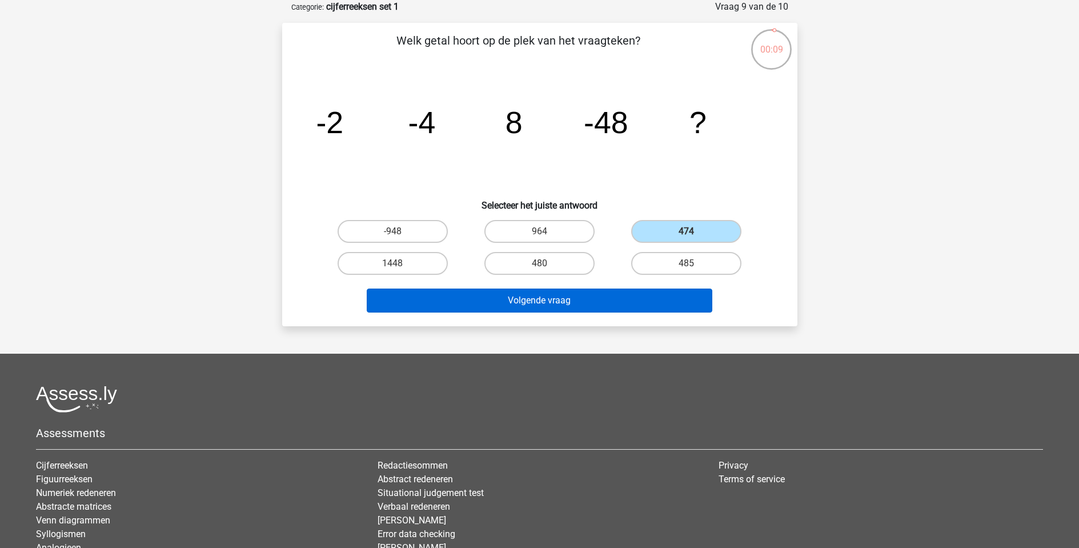
click at [656, 300] on button "Volgende vraag" at bounding box center [539, 300] width 345 height 24
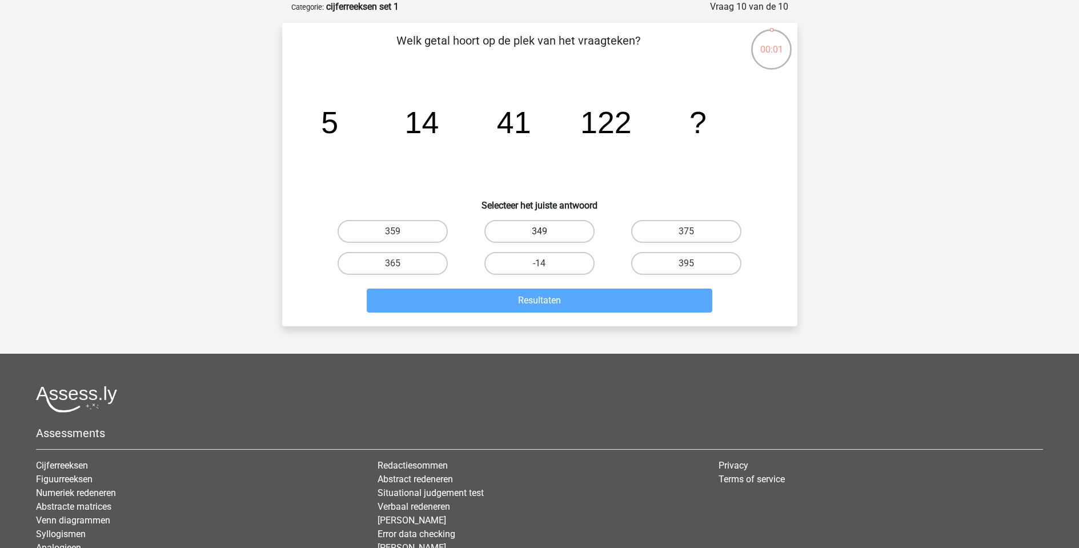
click at [516, 238] on label "349" at bounding box center [539, 231] width 110 height 23
click at [539, 238] on input "349" at bounding box center [542, 234] width 7 height 7
radio input "true"
click at [555, 321] on div "Welk getal hoort op de plek van het vraagteken? image/svg+xml 5 14 41 122 ? Sel…" at bounding box center [539, 174] width 515 height 303
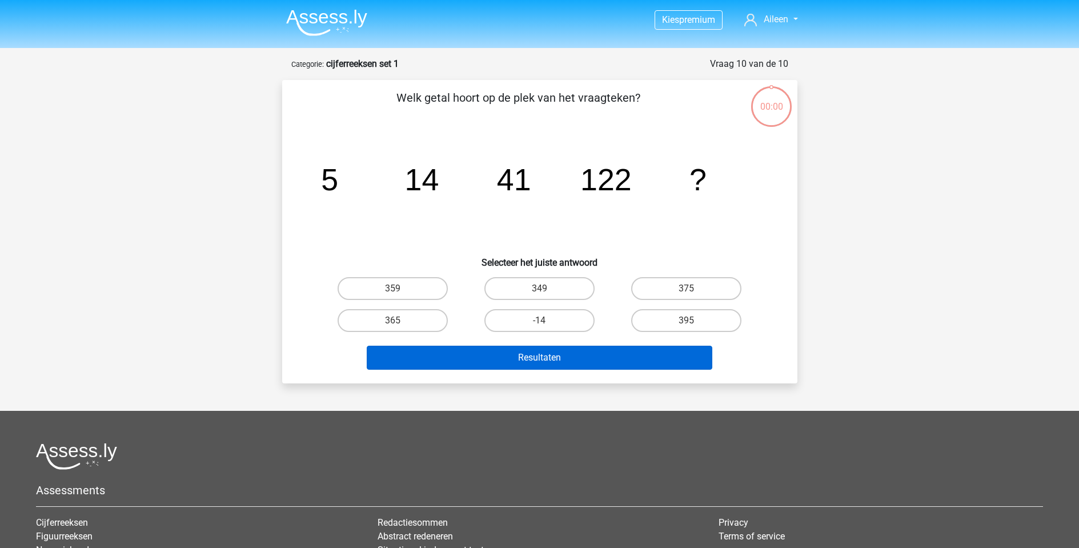
scroll to position [57, 0]
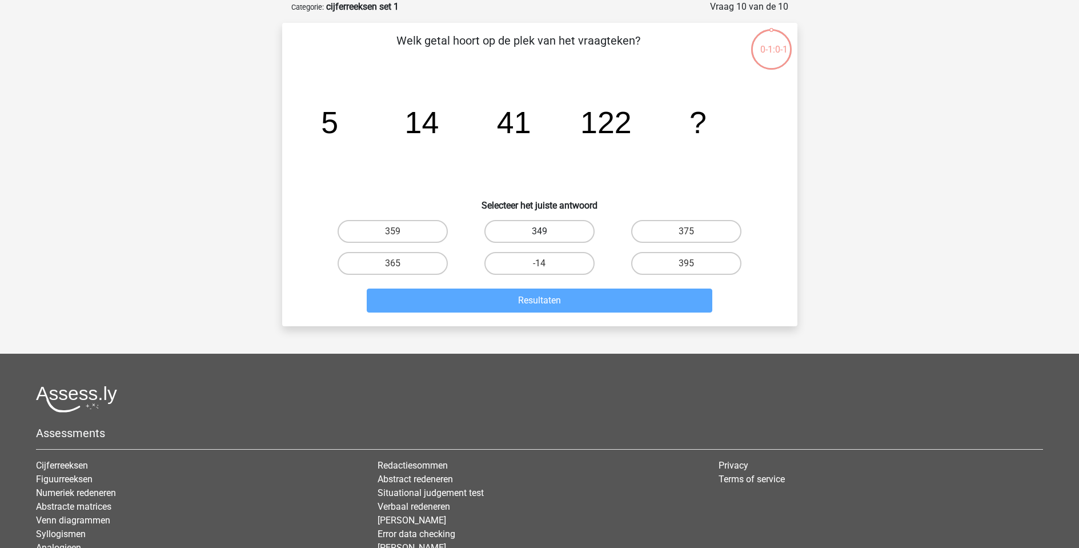
click at [541, 229] on label "349" at bounding box center [539, 231] width 110 height 23
click at [541, 231] on input "349" at bounding box center [542, 234] width 7 height 7
radio input "true"
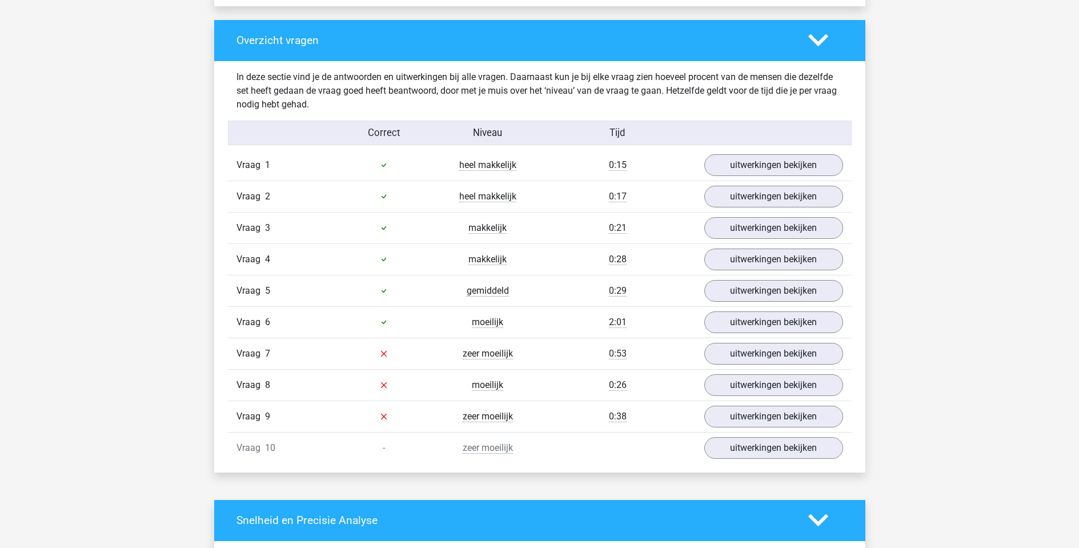
scroll to position [840, 0]
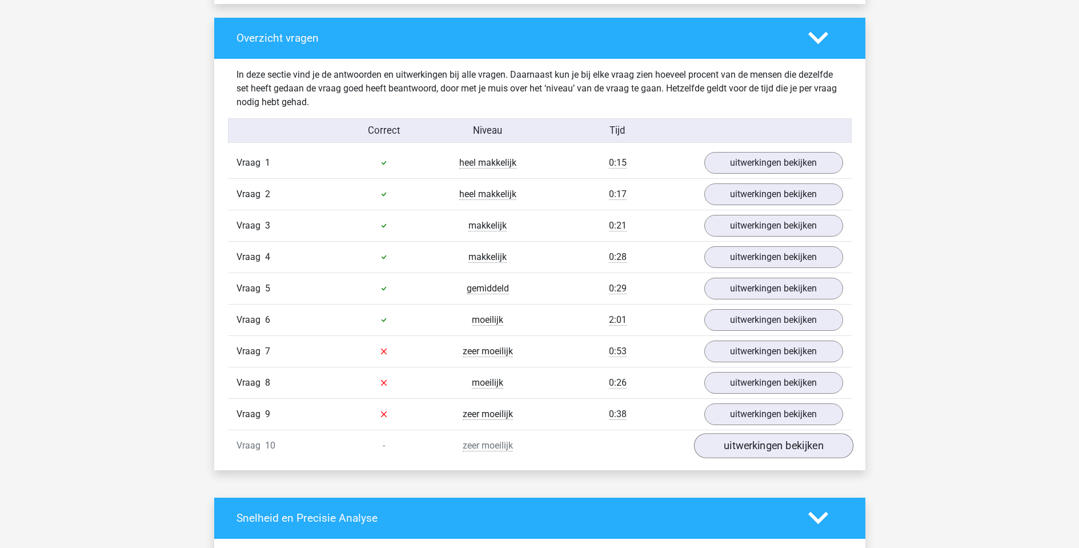
click at [745, 453] on link "uitwerkingen bekijken" at bounding box center [772, 445] width 159 height 25
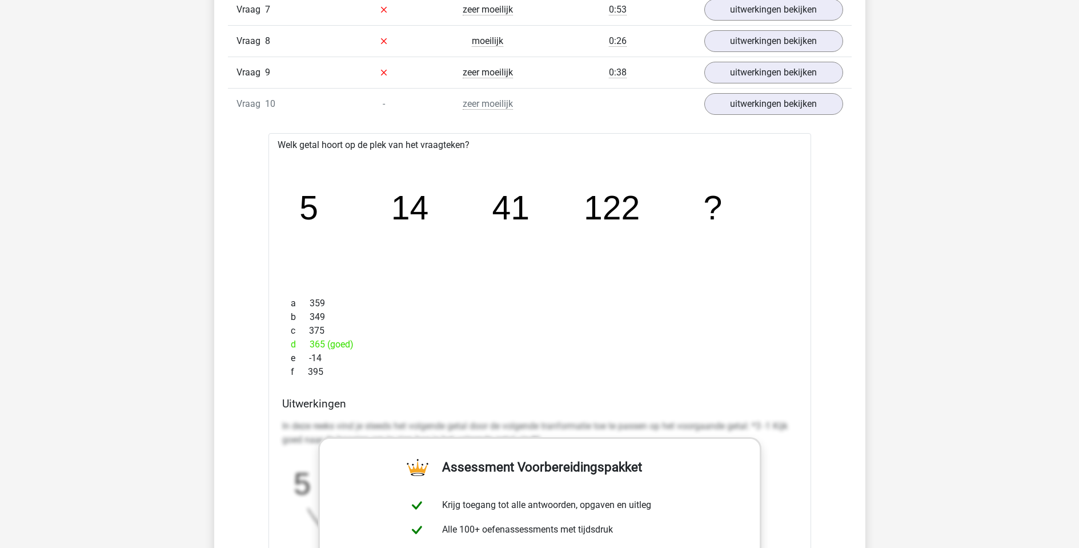
scroll to position [774, 0]
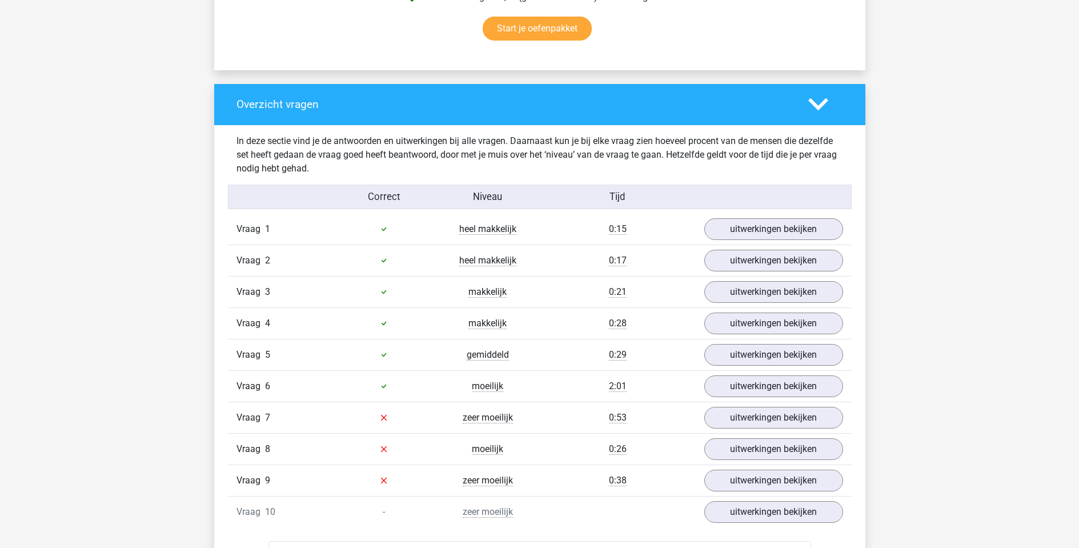
click at [793, 239] on div "Vraag 1 heel makkelijk 0:15 uitwerkingen bekijken" at bounding box center [539, 229] width 623 height 31
click at [793, 236] on link "uitwerkingen bekijken" at bounding box center [772, 228] width 159 height 25
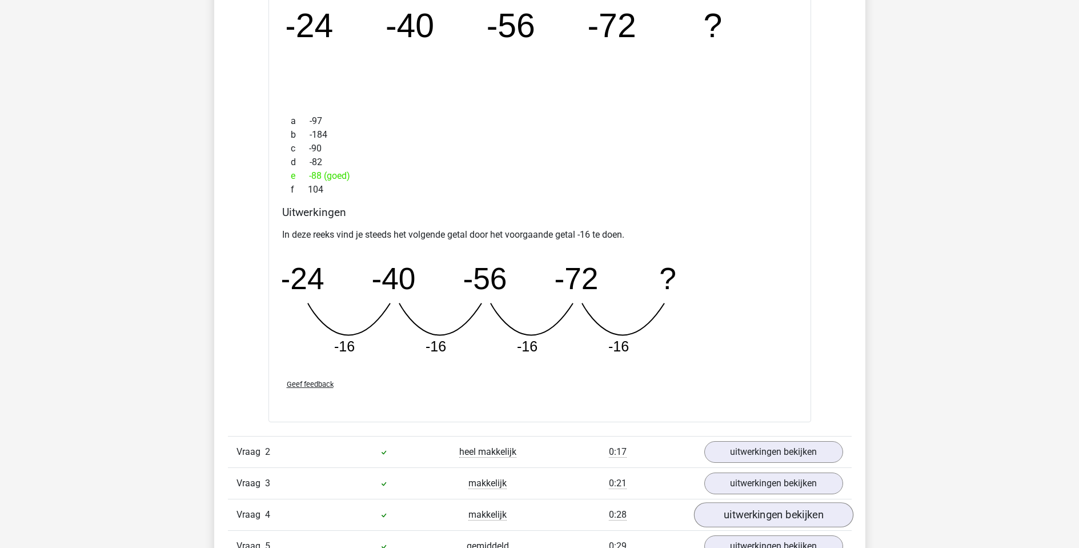
scroll to position [1339, 0]
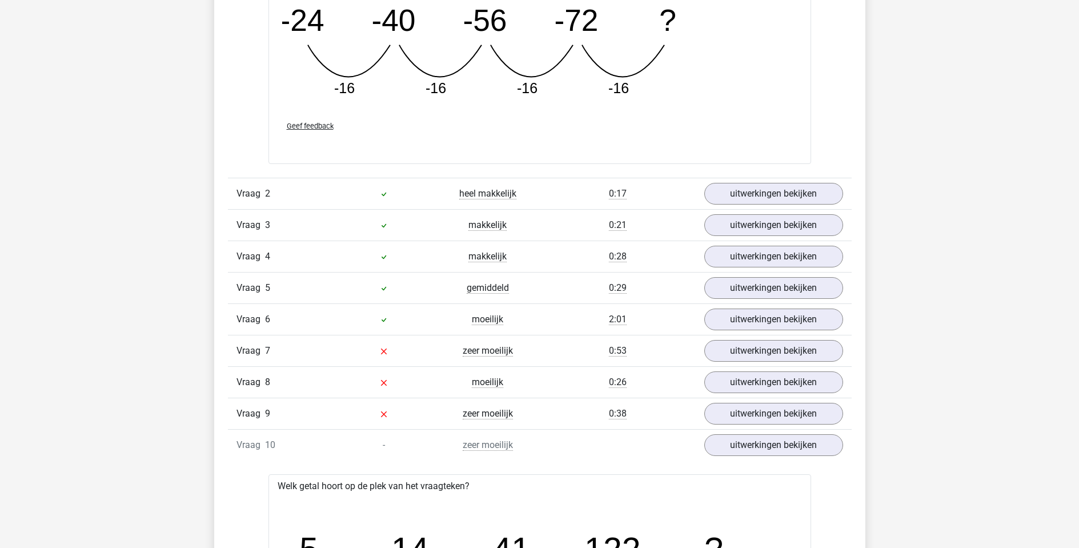
click at [784, 179] on div "Vraag 2 heel makkelijk 0:17 uitwerkingen bekijken" at bounding box center [539, 193] width 623 height 31
click at [781, 189] on link "uitwerkingen bekijken" at bounding box center [772, 194] width 159 height 25
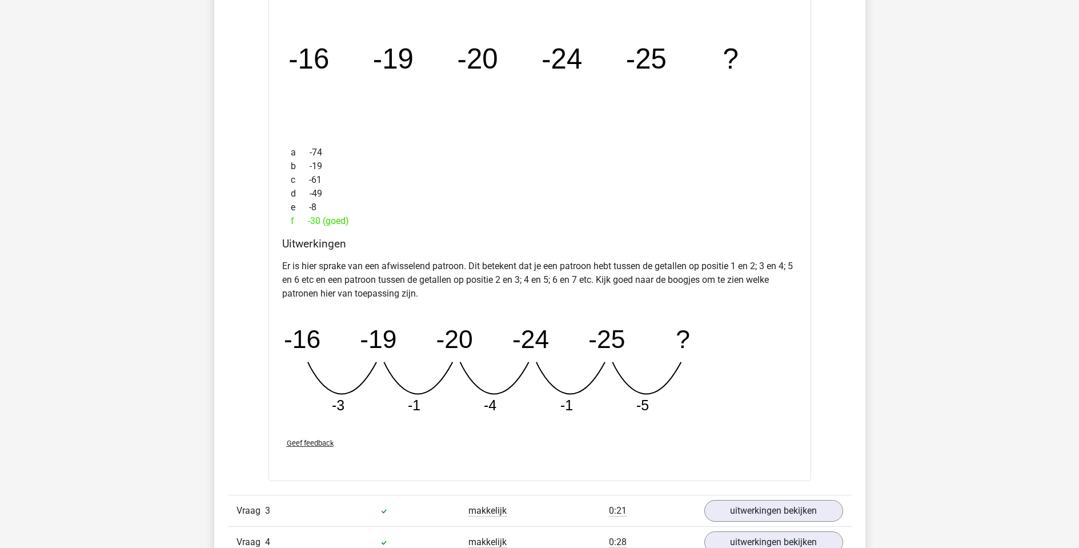
scroll to position [1711, 0]
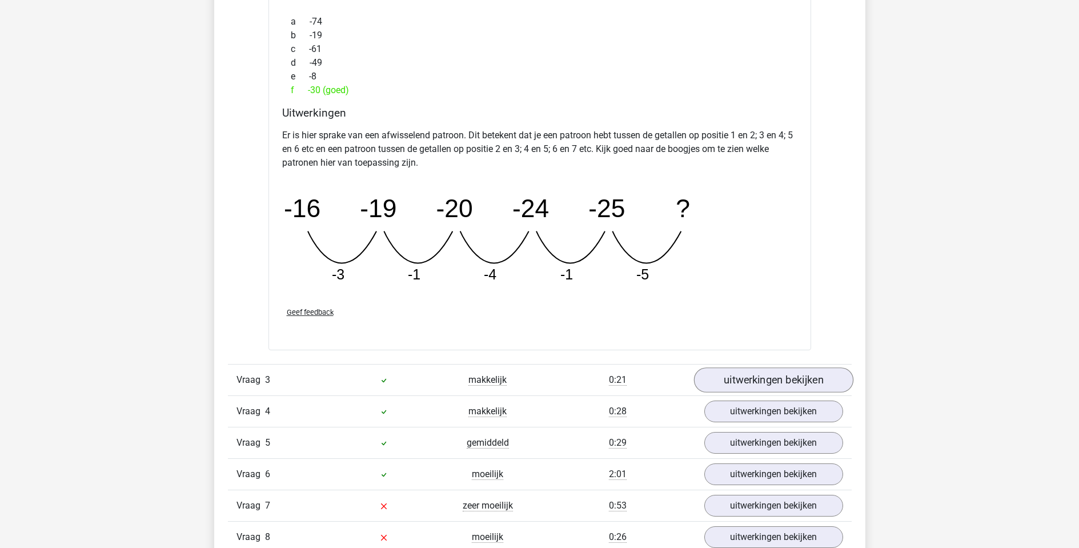
click at [797, 374] on link "uitwerkingen bekijken" at bounding box center [772, 379] width 159 height 25
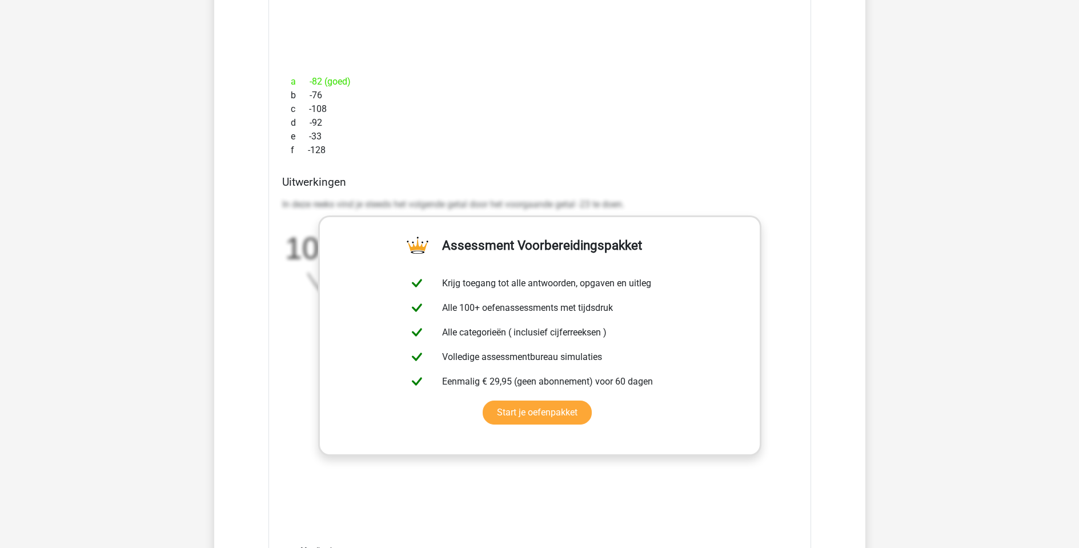
scroll to position [2687, 0]
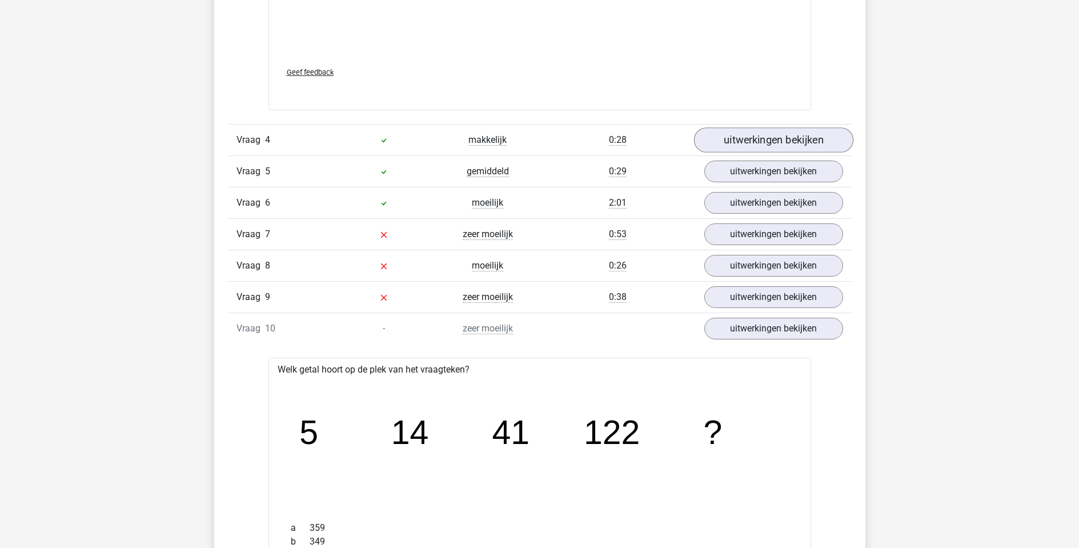
click at [799, 141] on link "uitwerkingen bekijken" at bounding box center [772, 139] width 159 height 25
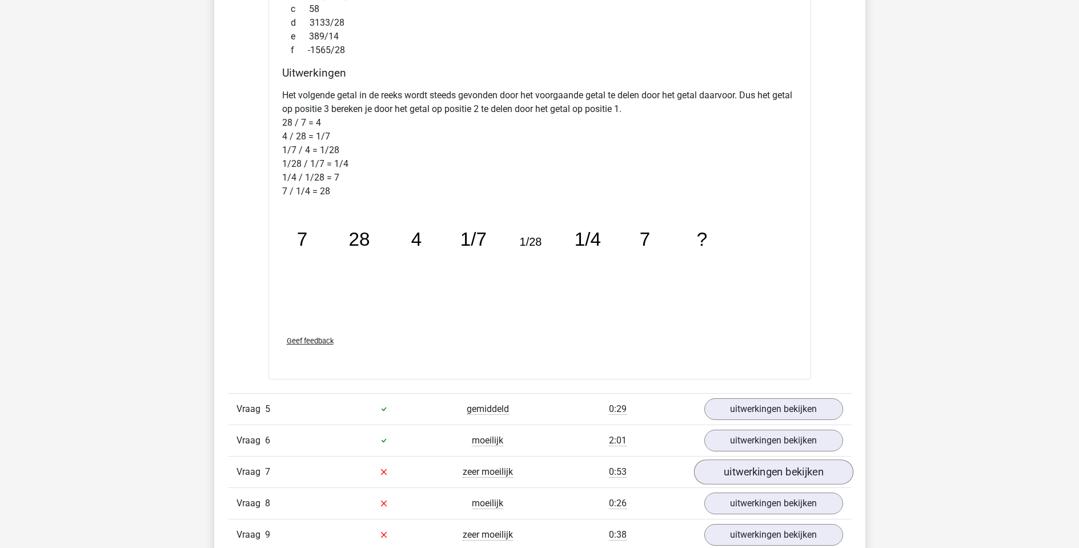
scroll to position [3158, 0]
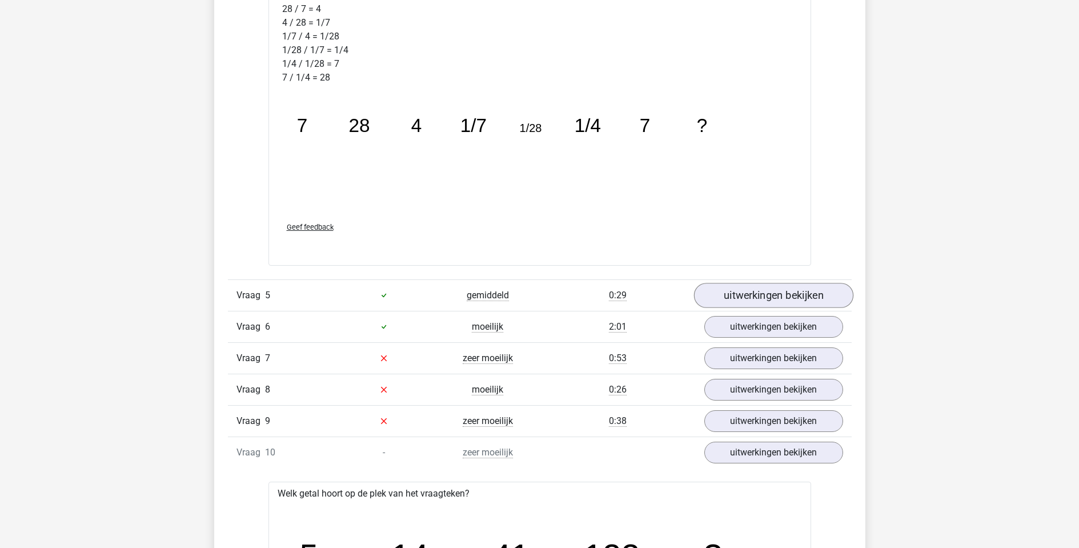
click at [792, 299] on link "uitwerkingen bekijken" at bounding box center [772, 295] width 159 height 25
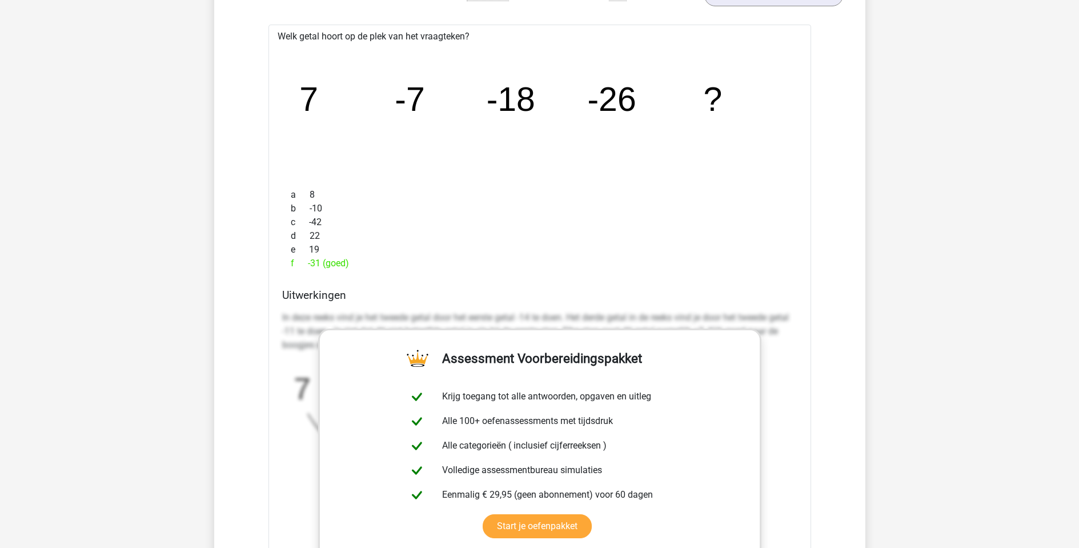
scroll to position [3849, 0]
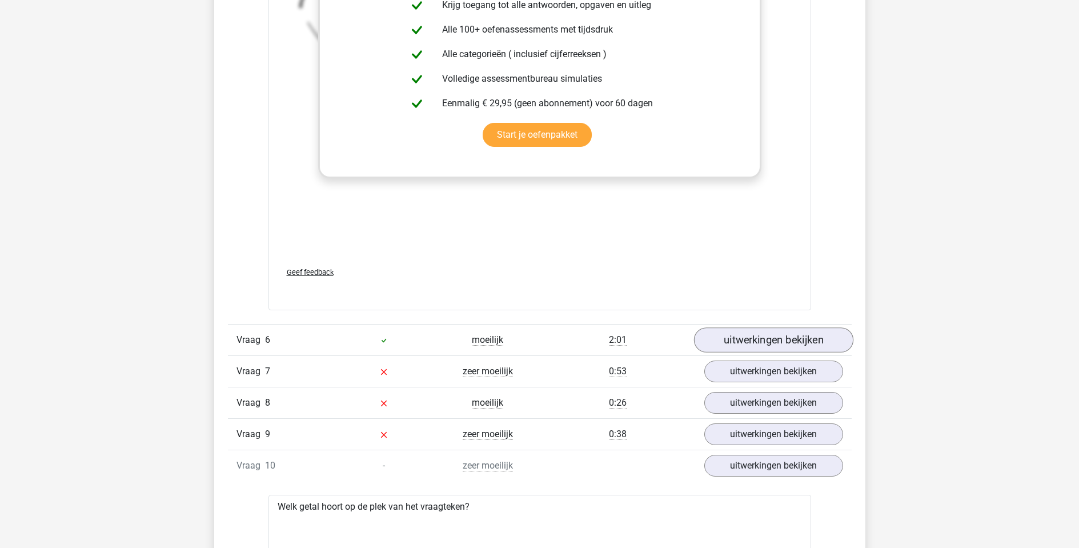
click at [782, 336] on link "uitwerkingen bekijken" at bounding box center [772, 339] width 159 height 25
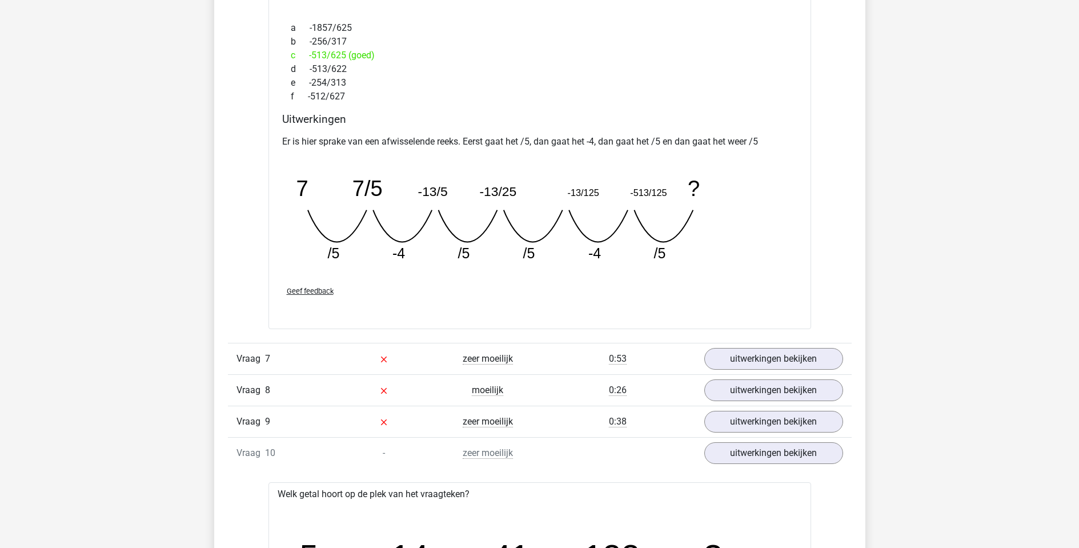
scroll to position [4404, 0]
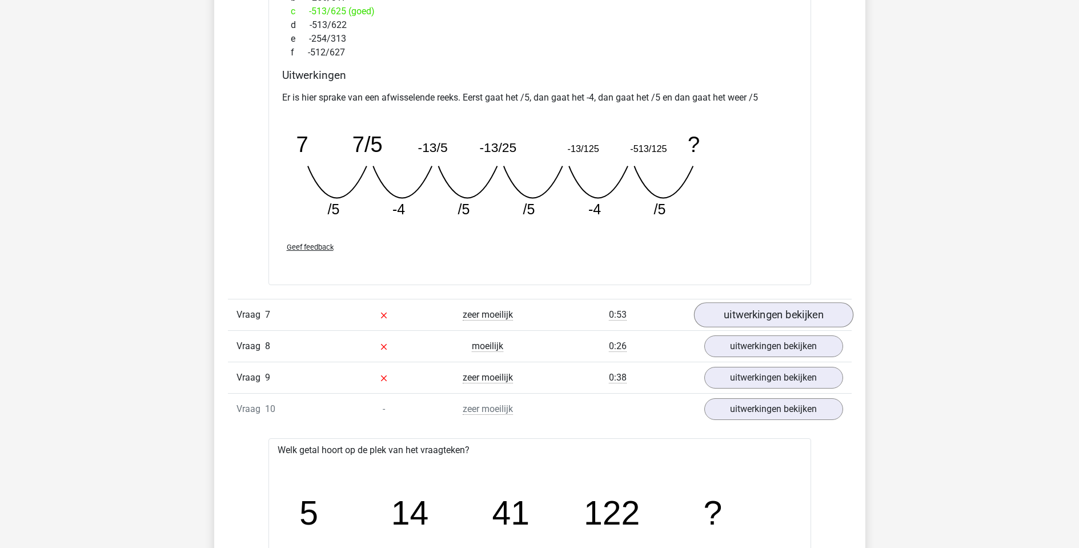
click at [748, 303] on link "uitwerkingen bekijken" at bounding box center [772, 314] width 159 height 25
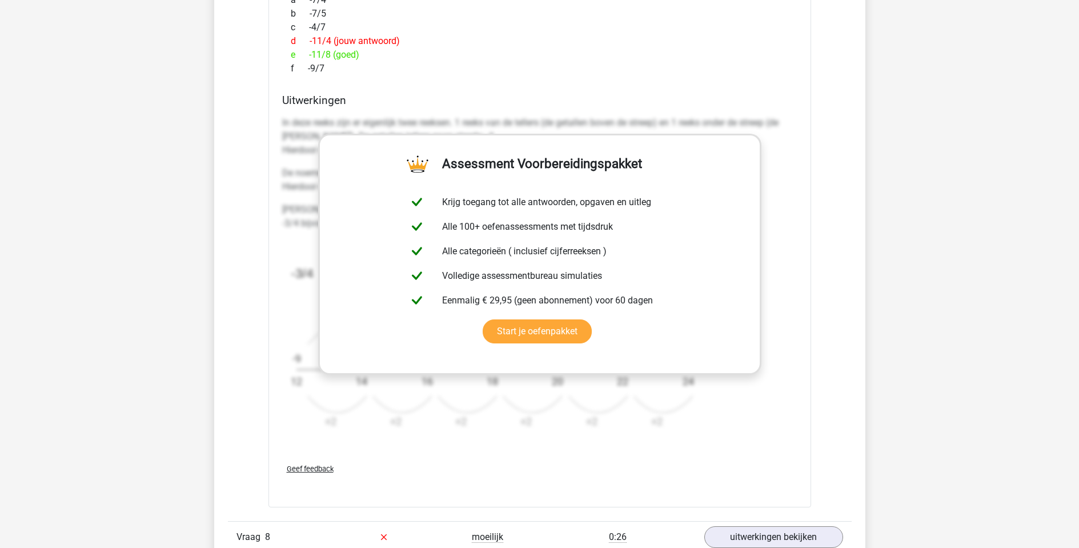
scroll to position [5294, 0]
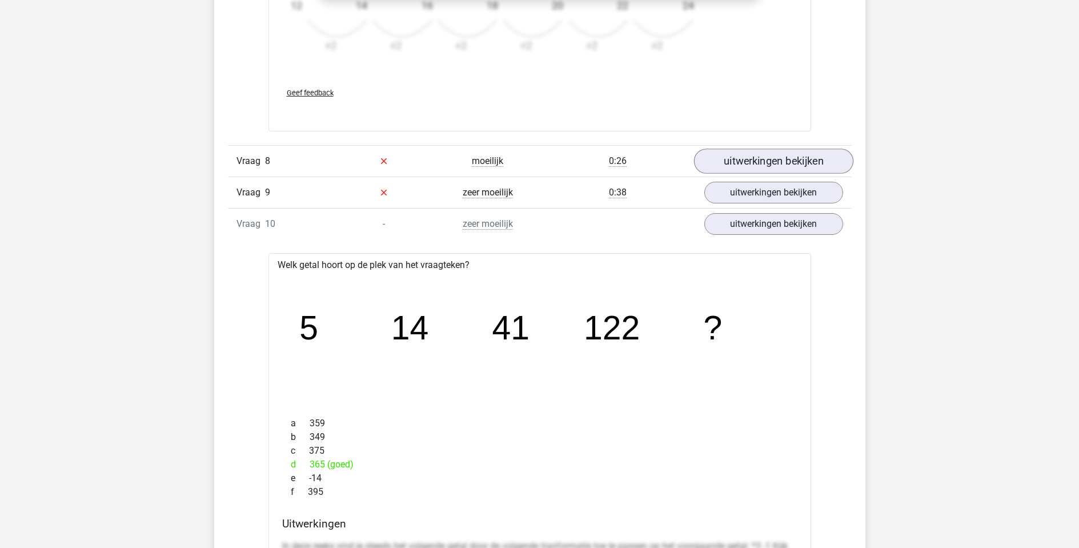
click at [791, 158] on link "uitwerkingen bekijken" at bounding box center [772, 160] width 159 height 25
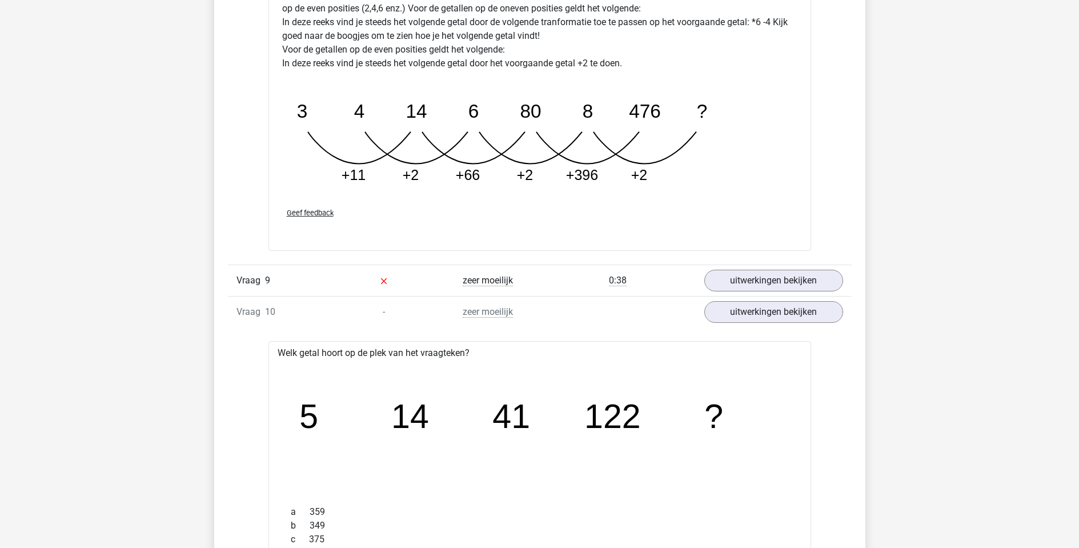
scroll to position [5904, 0]
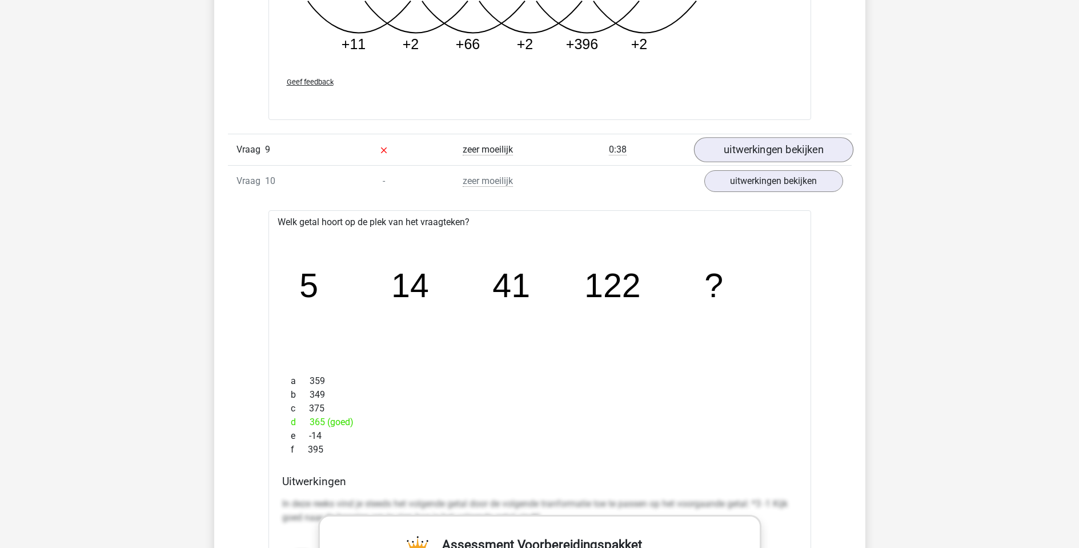
click at [790, 155] on link "uitwerkingen bekijken" at bounding box center [772, 150] width 159 height 25
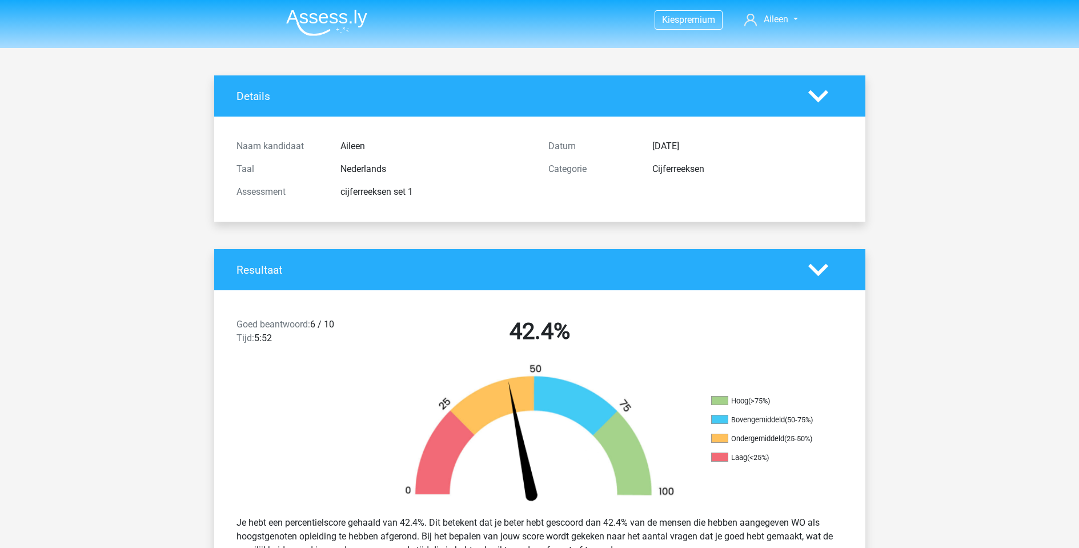
scroll to position [0, 0]
click at [324, 24] on img at bounding box center [326, 22] width 81 height 27
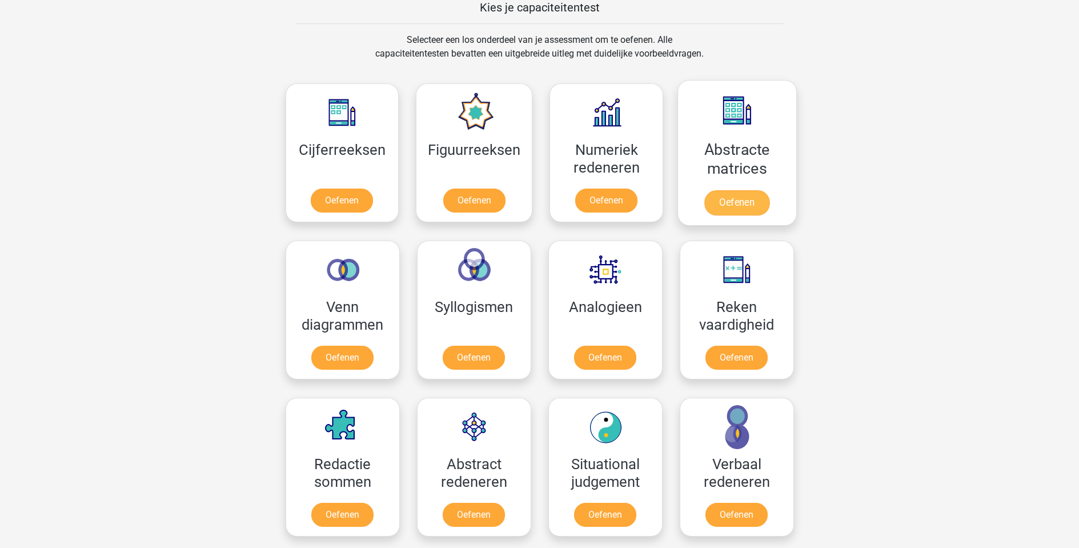
scroll to position [457, 0]
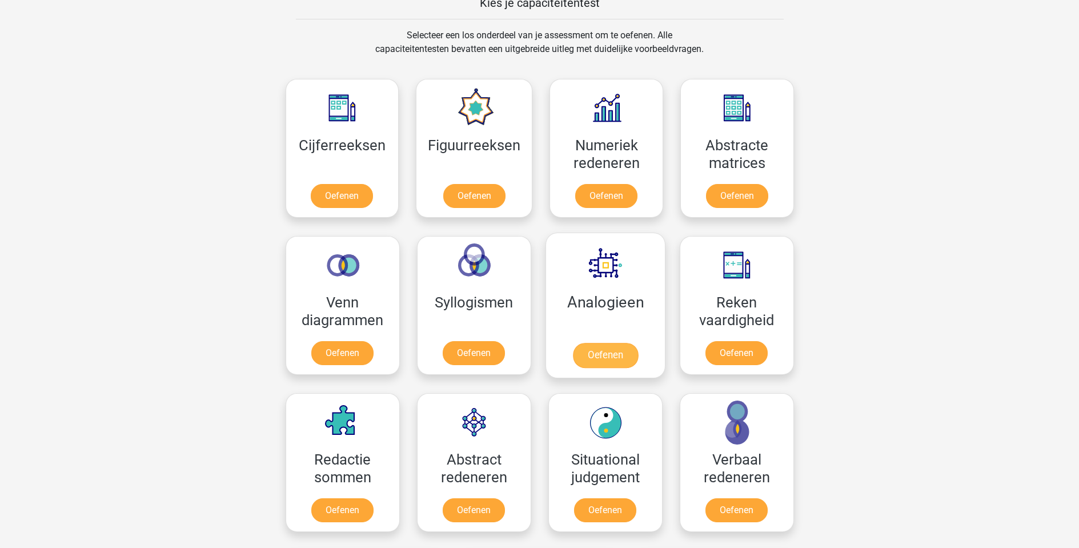
click at [609, 357] on link "Oefenen" at bounding box center [604, 355] width 65 height 25
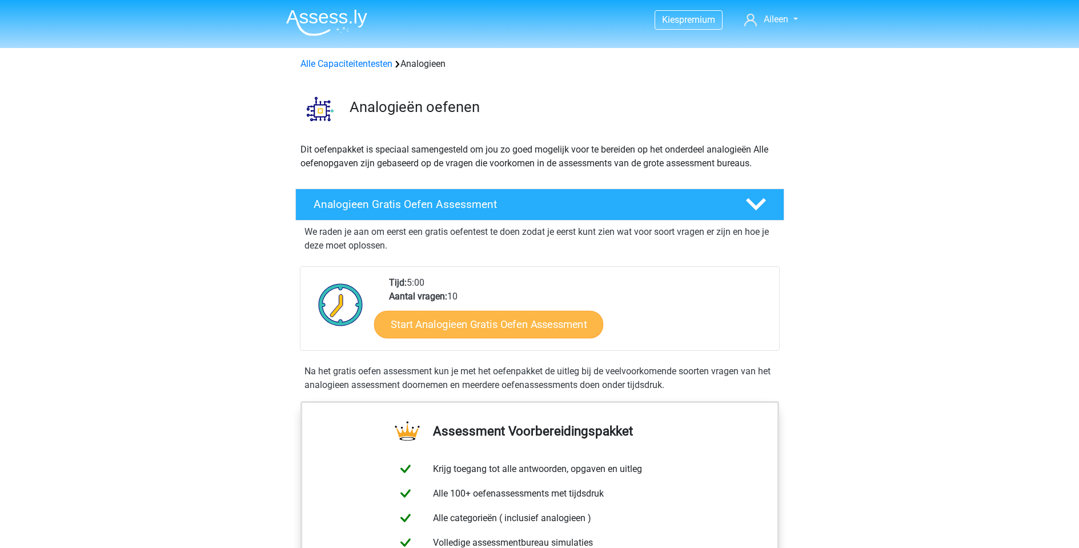
click at [441, 333] on link "Start Analogieen Gratis Oefen Assessment" at bounding box center [488, 323] width 229 height 27
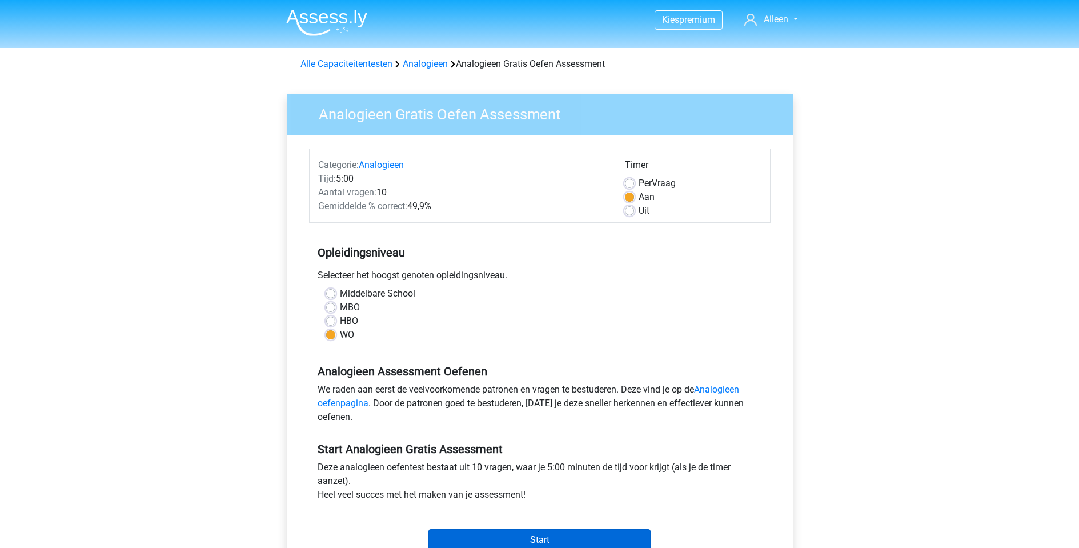
click at [521, 533] on input "Start" at bounding box center [539, 540] width 222 height 22
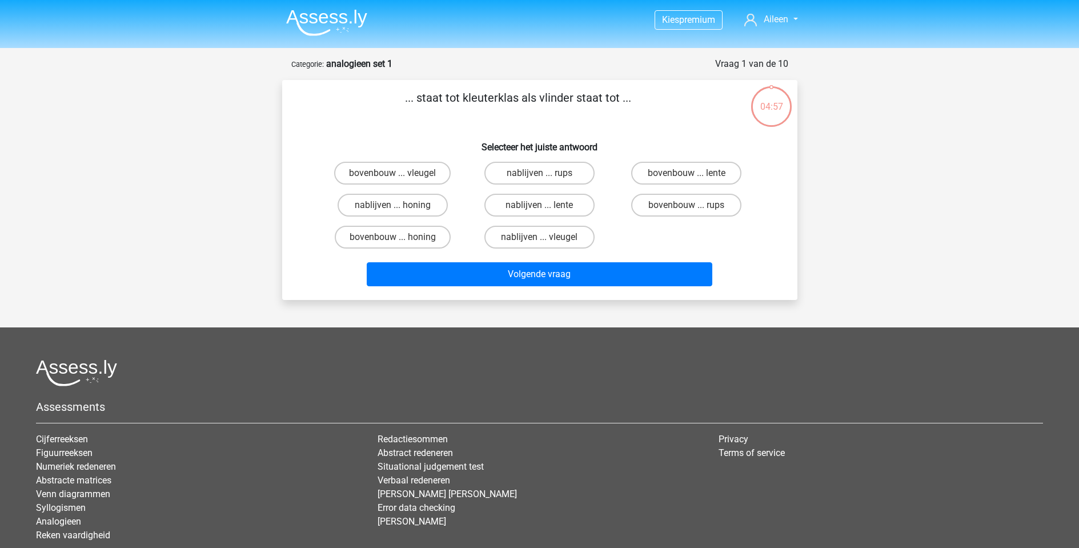
click at [313, 17] on img at bounding box center [326, 22] width 81 height 27
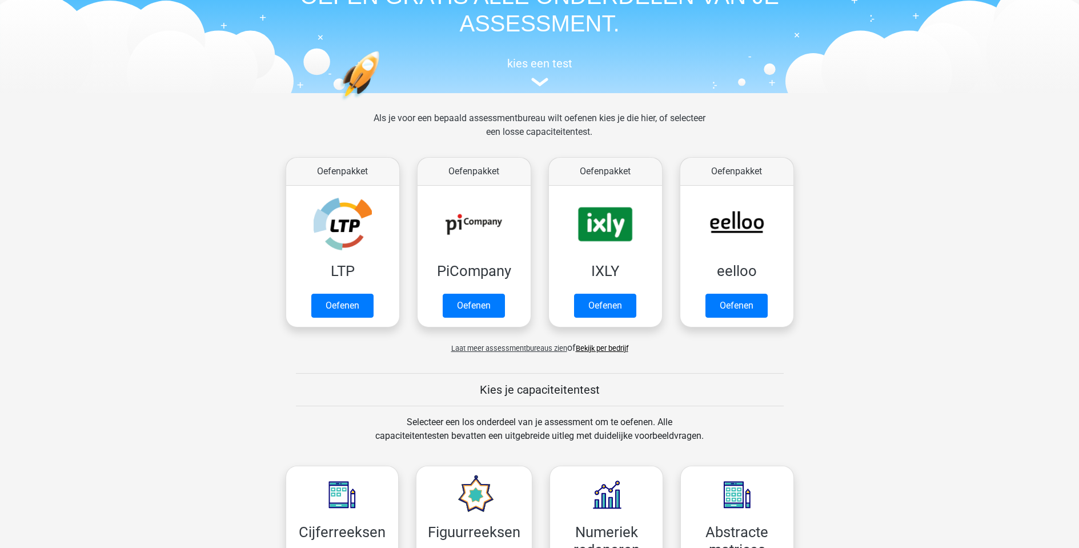
scroll to position [73, 0]
